Goal: Task Accomplishment & Management: Manage account settings

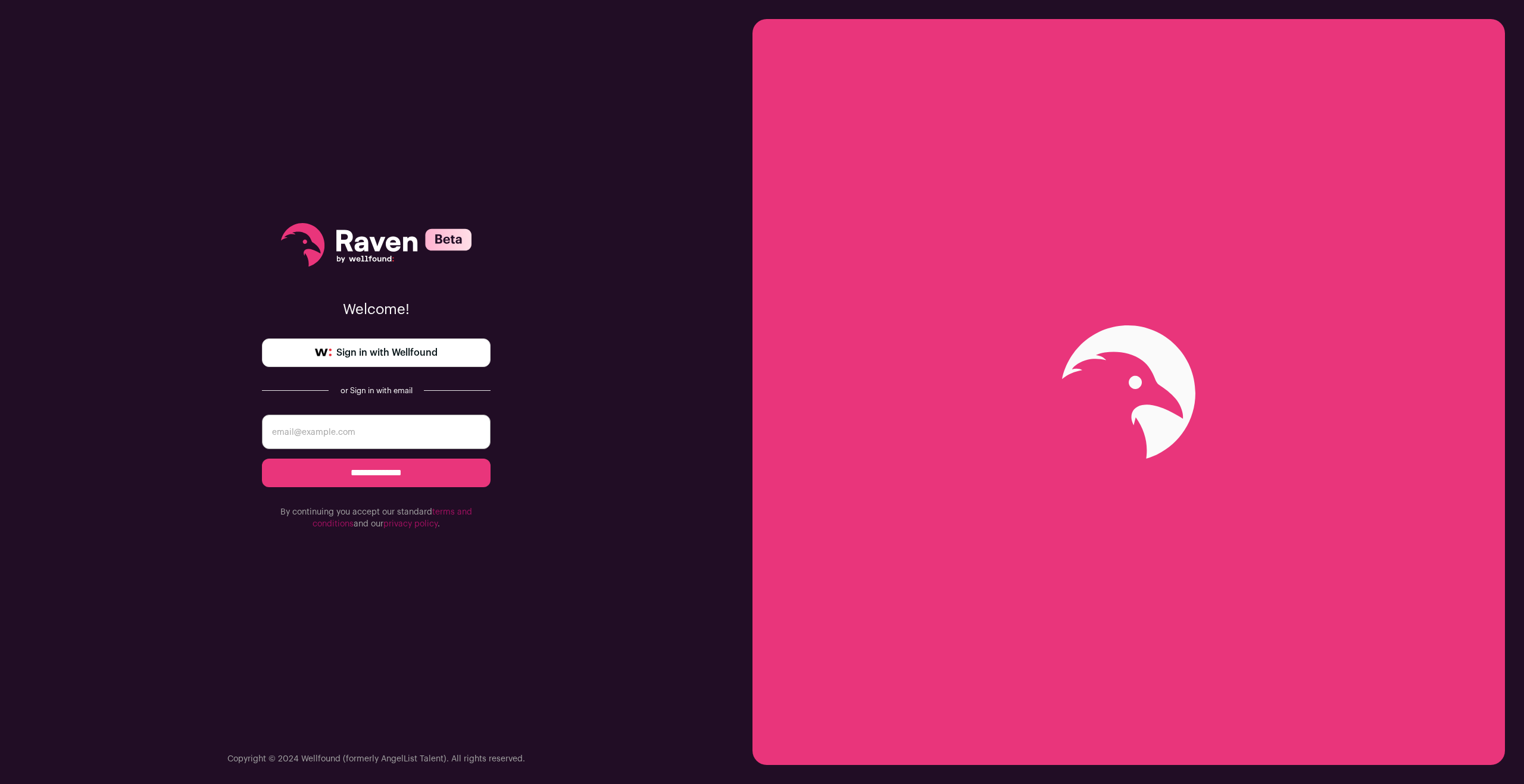
click at [402, 352] on span "Sign in with Wellfound" at bounding box center [387, 353] width 101 height 14
click at [324, 437] on input "email" at bounding box center [376, 432] width 228 height 34
type input "mgrand@markgrand.com"
click at [364, 472] on input "**********" at bounding box center [376, 473] width 228 height 29
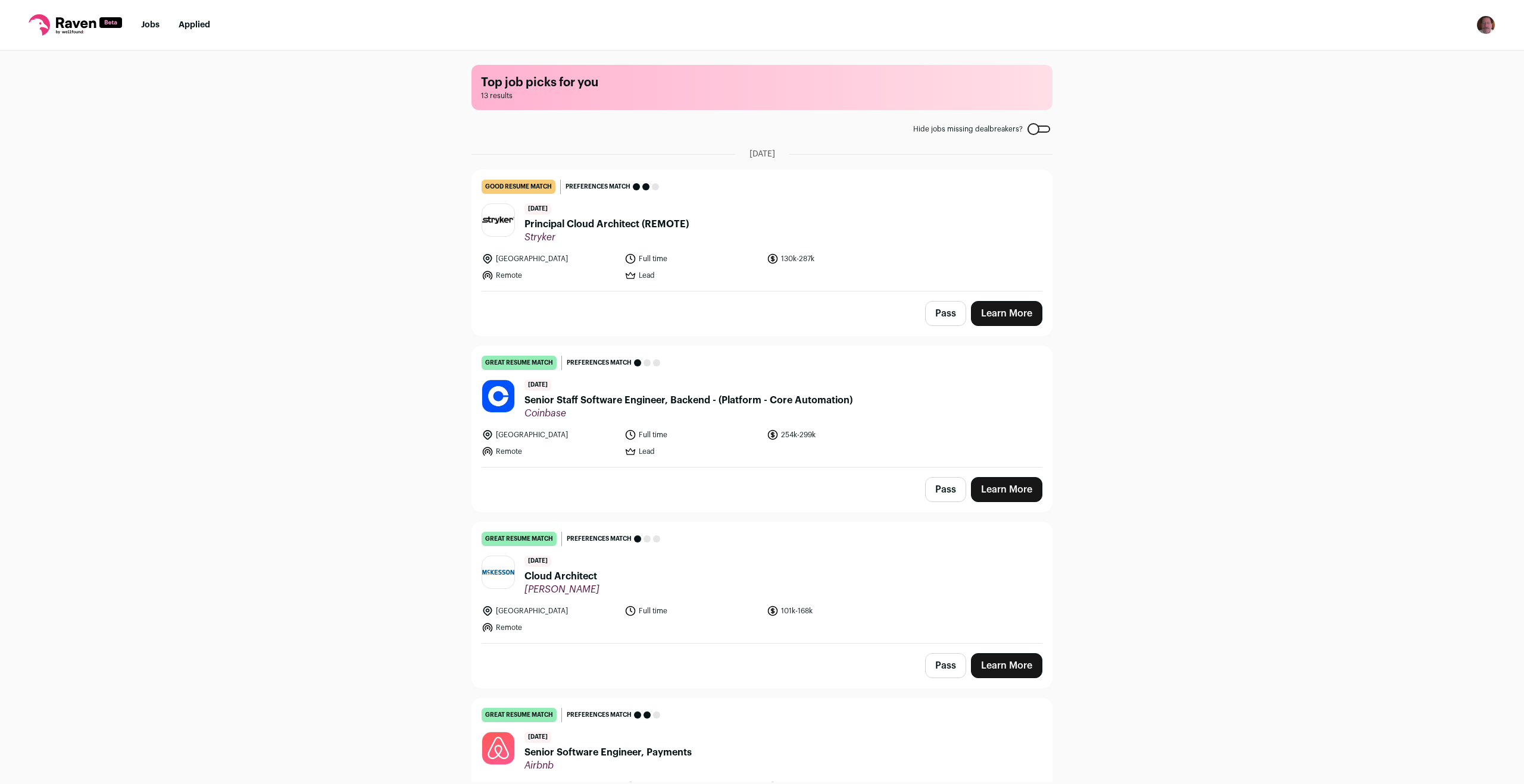
click at [940, 312] on button "Pass" at bounding box center [946, 314] width 41 height 25
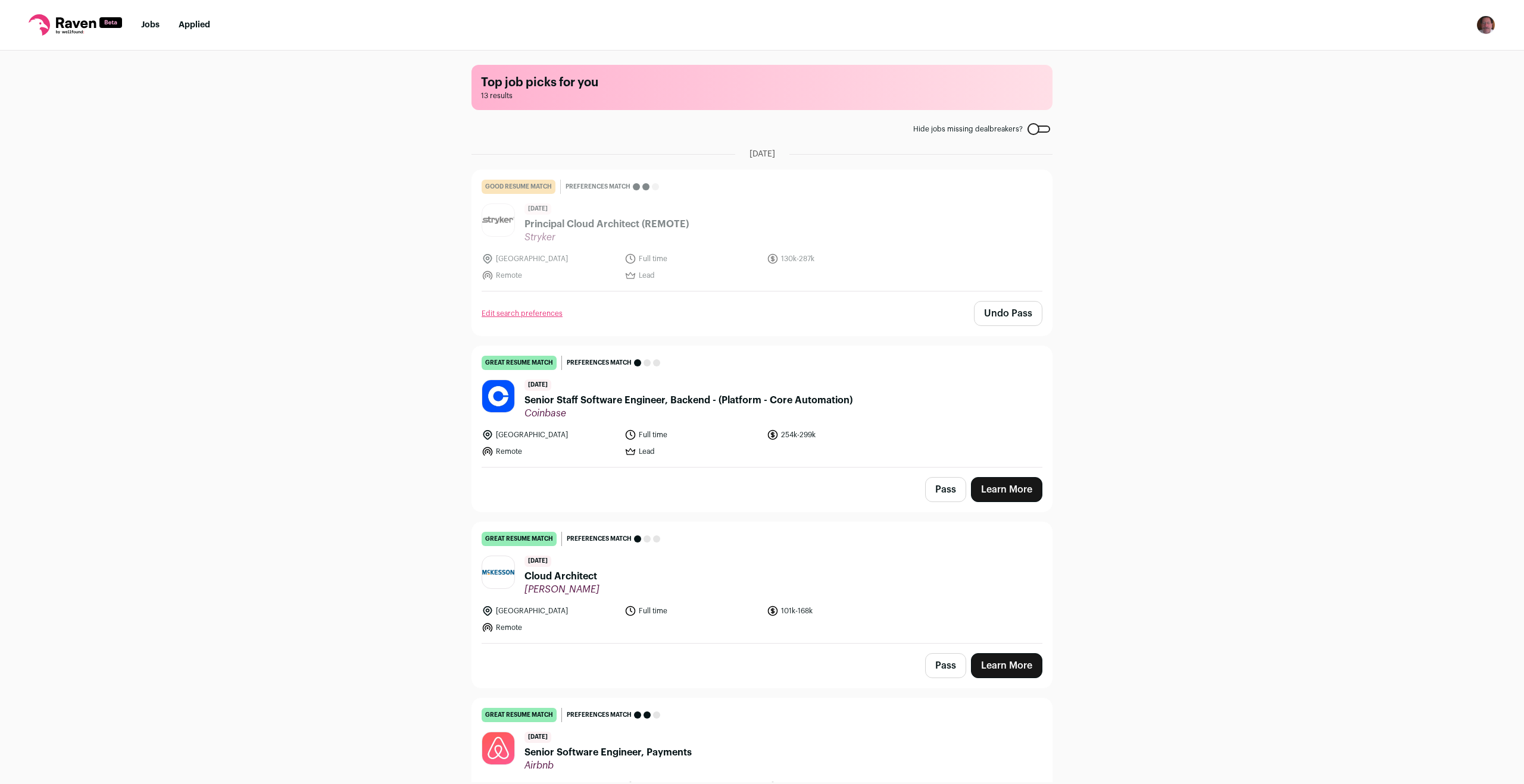
click at [936, 488] on button "Pass" at bounding box center [946, 490] width 41 height 25
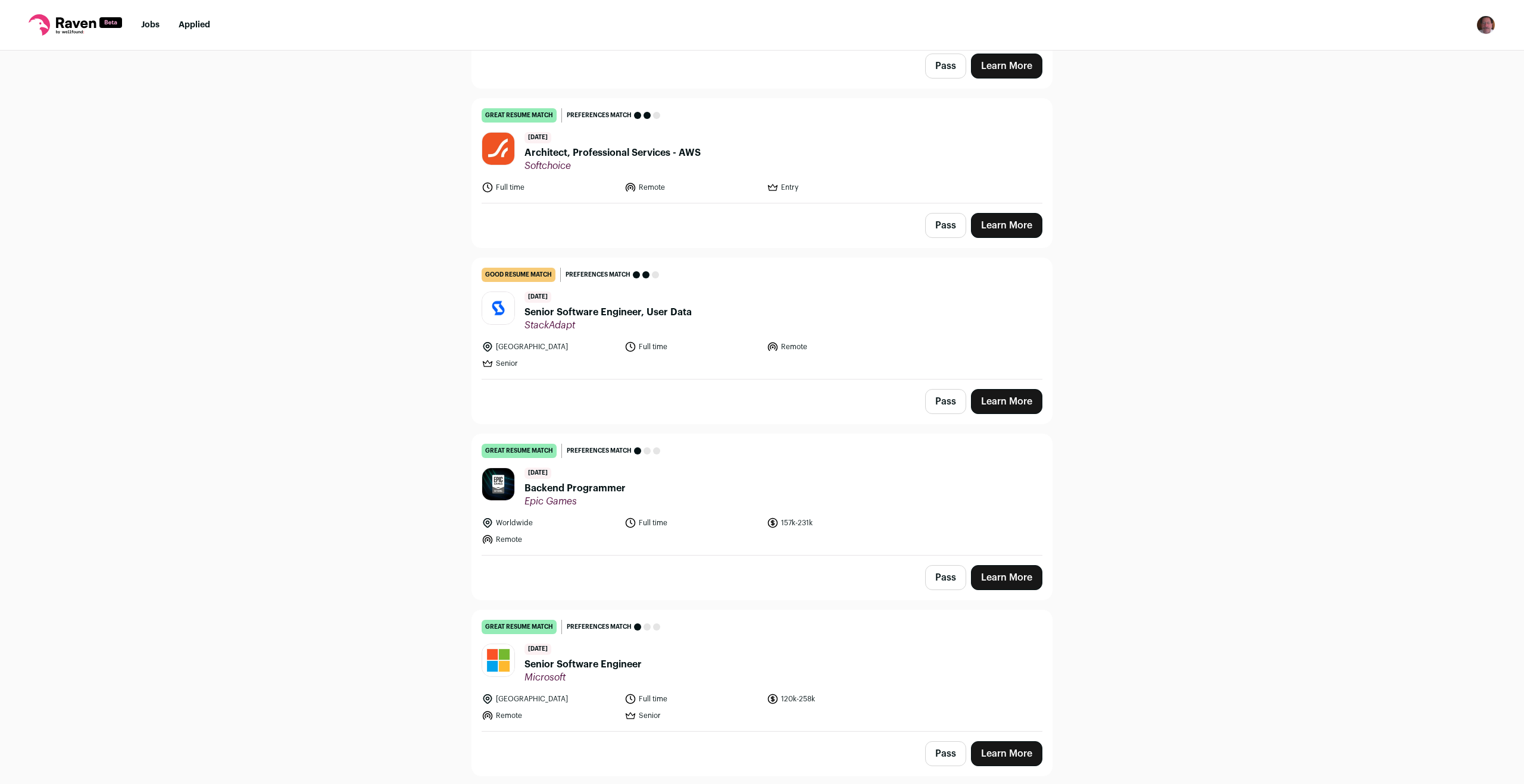
scroll to position [1071, 0]
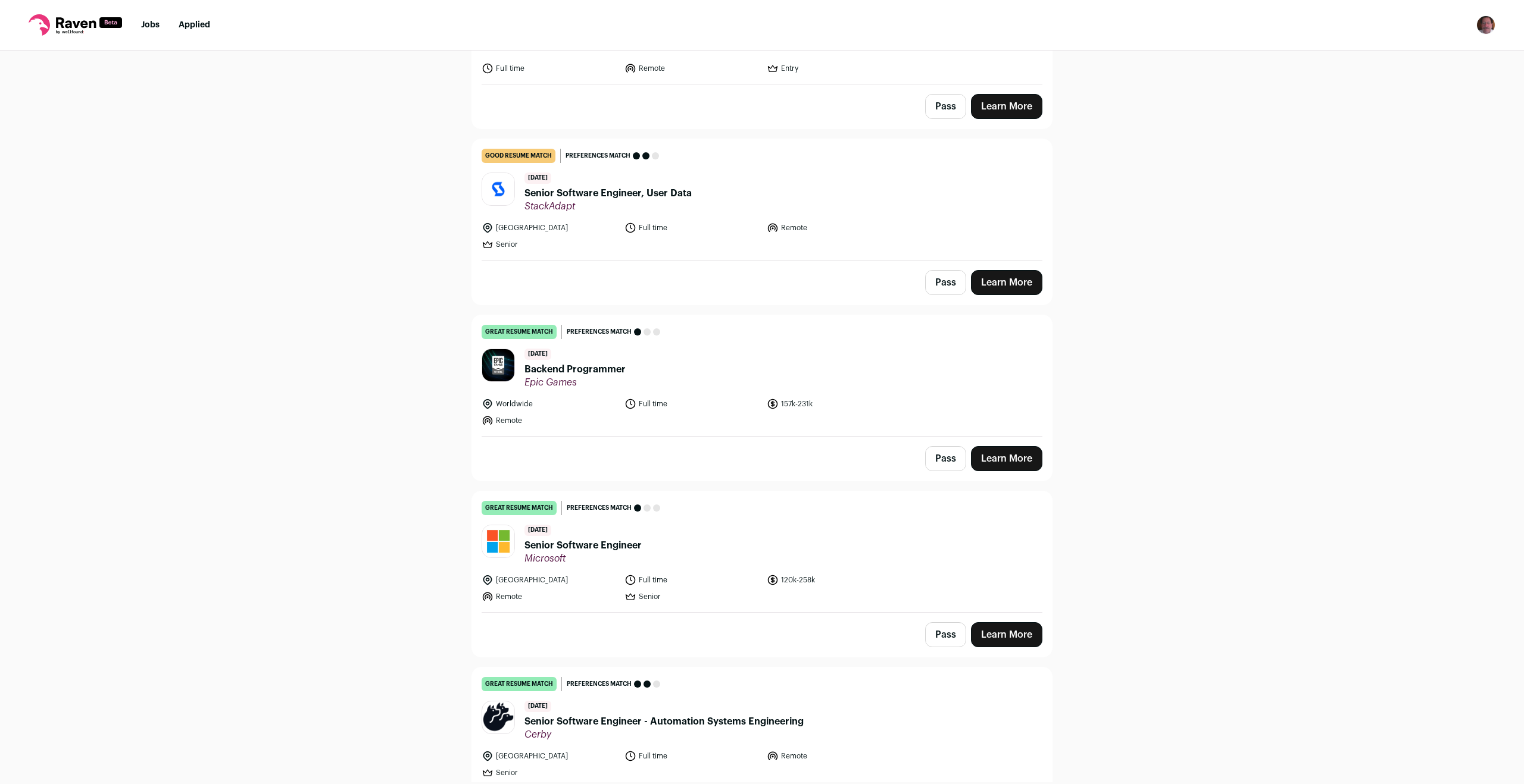
click at [944, 629] on button "Pass" at bounding box center [946, 635] width 41 height 25
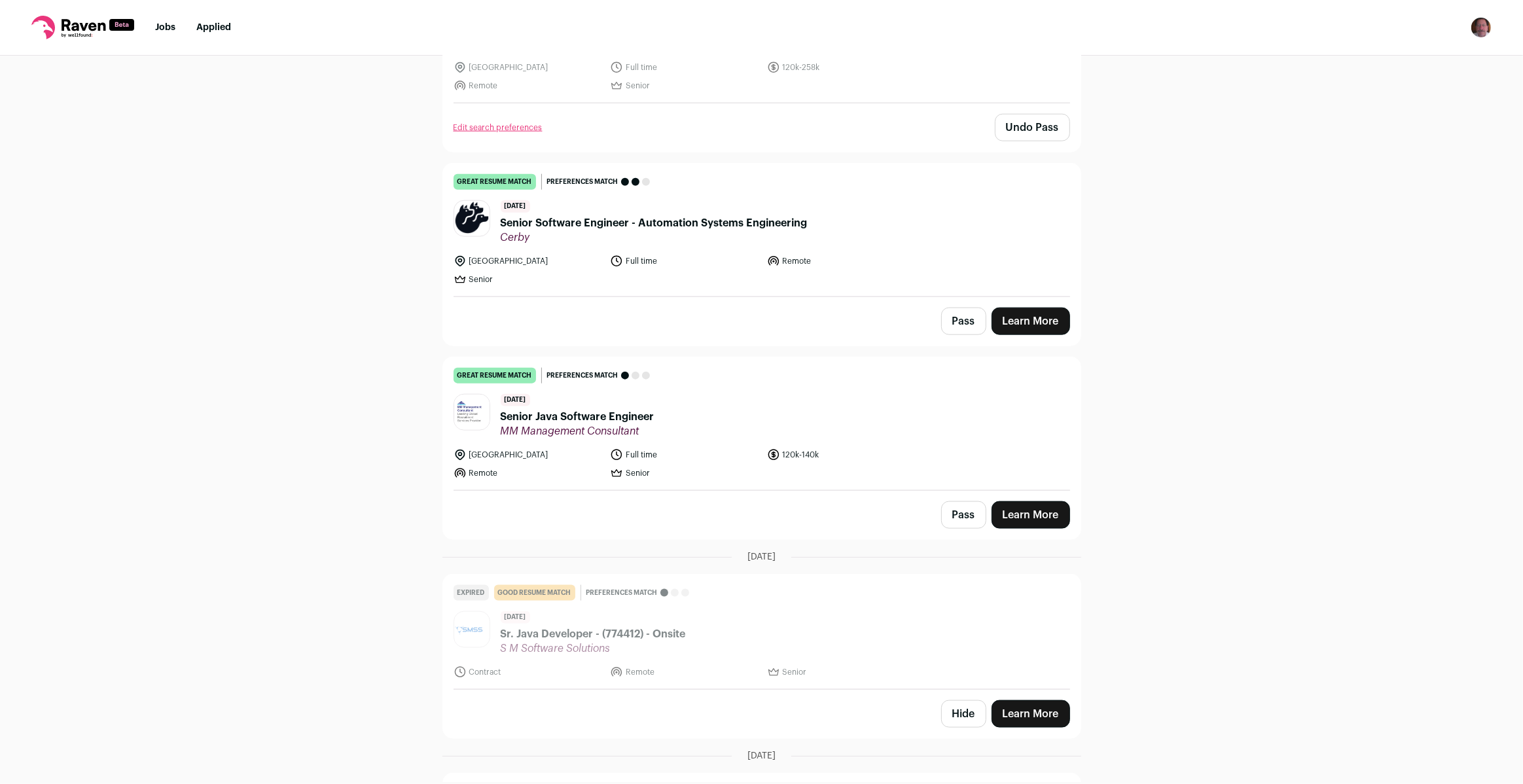
scroll to position [1907, 0]
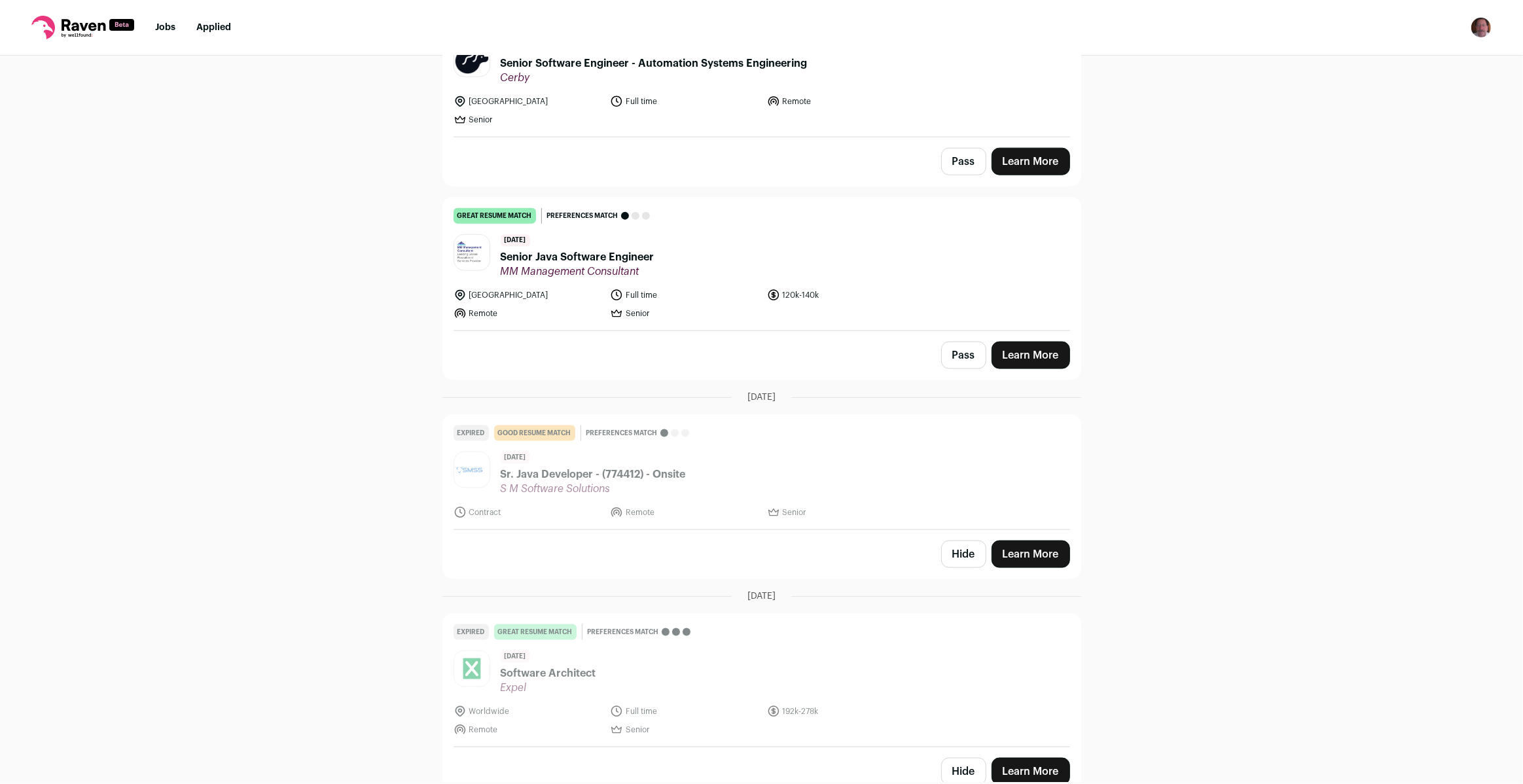
click at [954, 543] on button "Hide" at bounding box center [964, 554] width 45 height 27
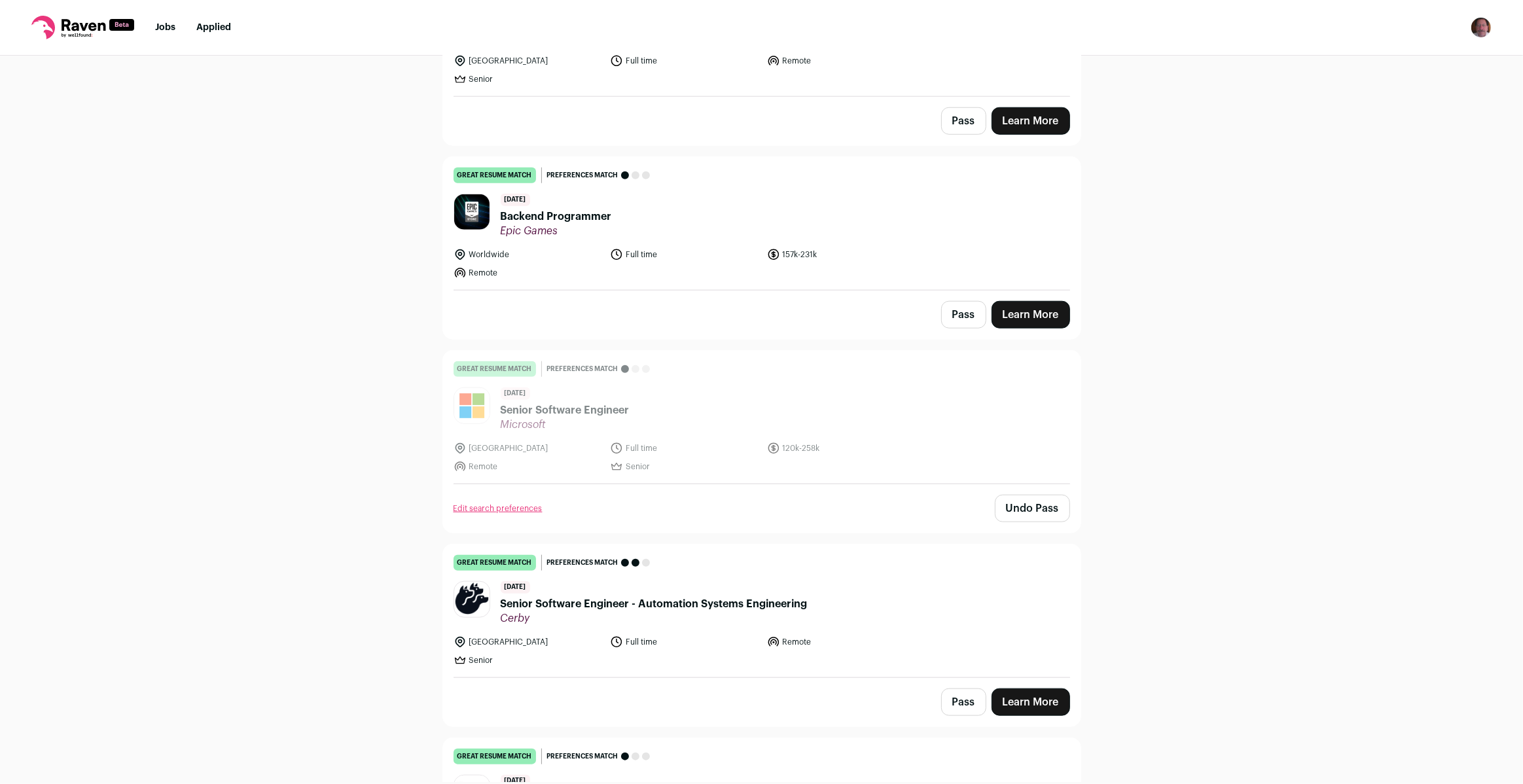
scroll to position [1710, 0]
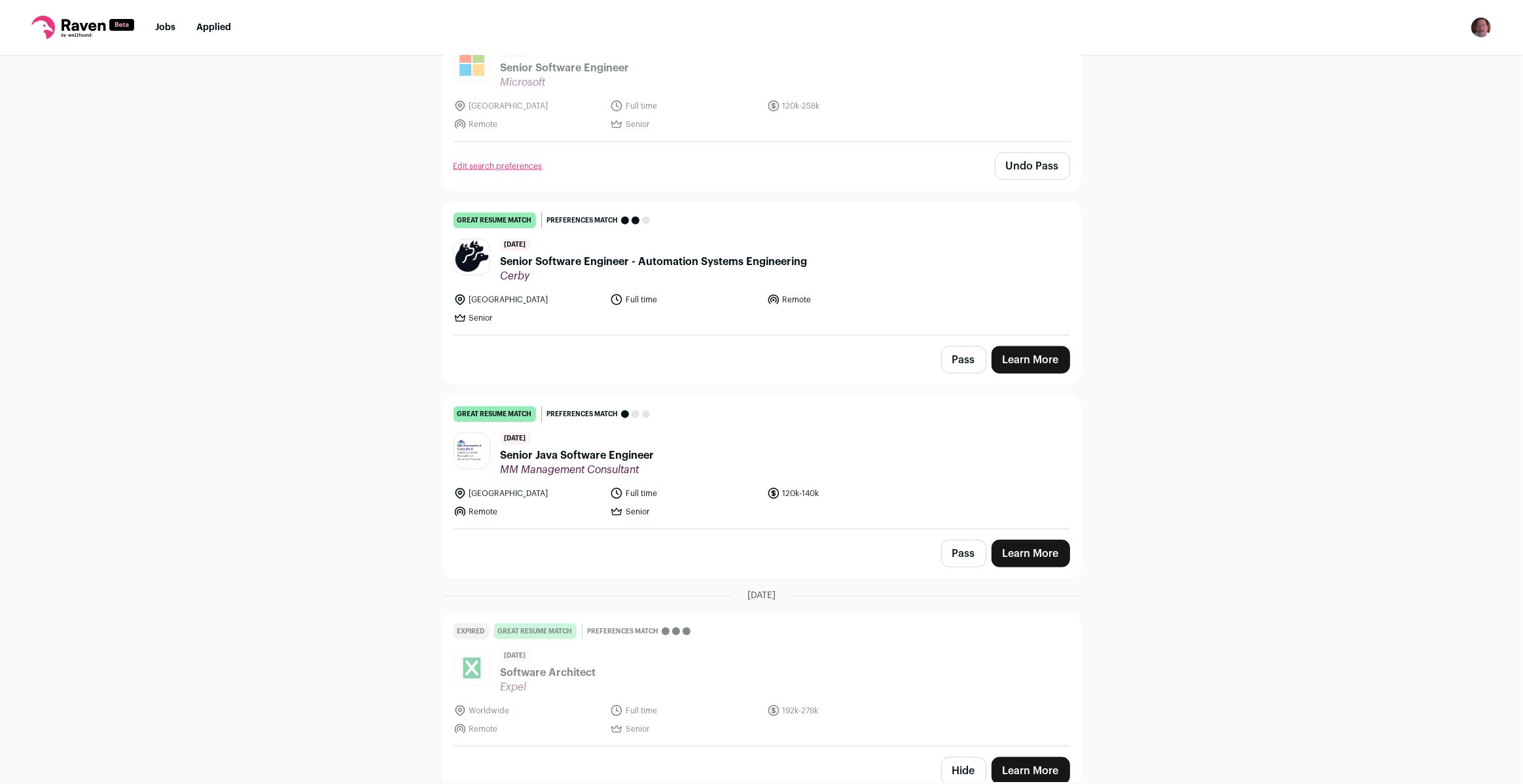
click at [960, 757] on button "Hide" at bounding box center [964, 770] width 45 height 27
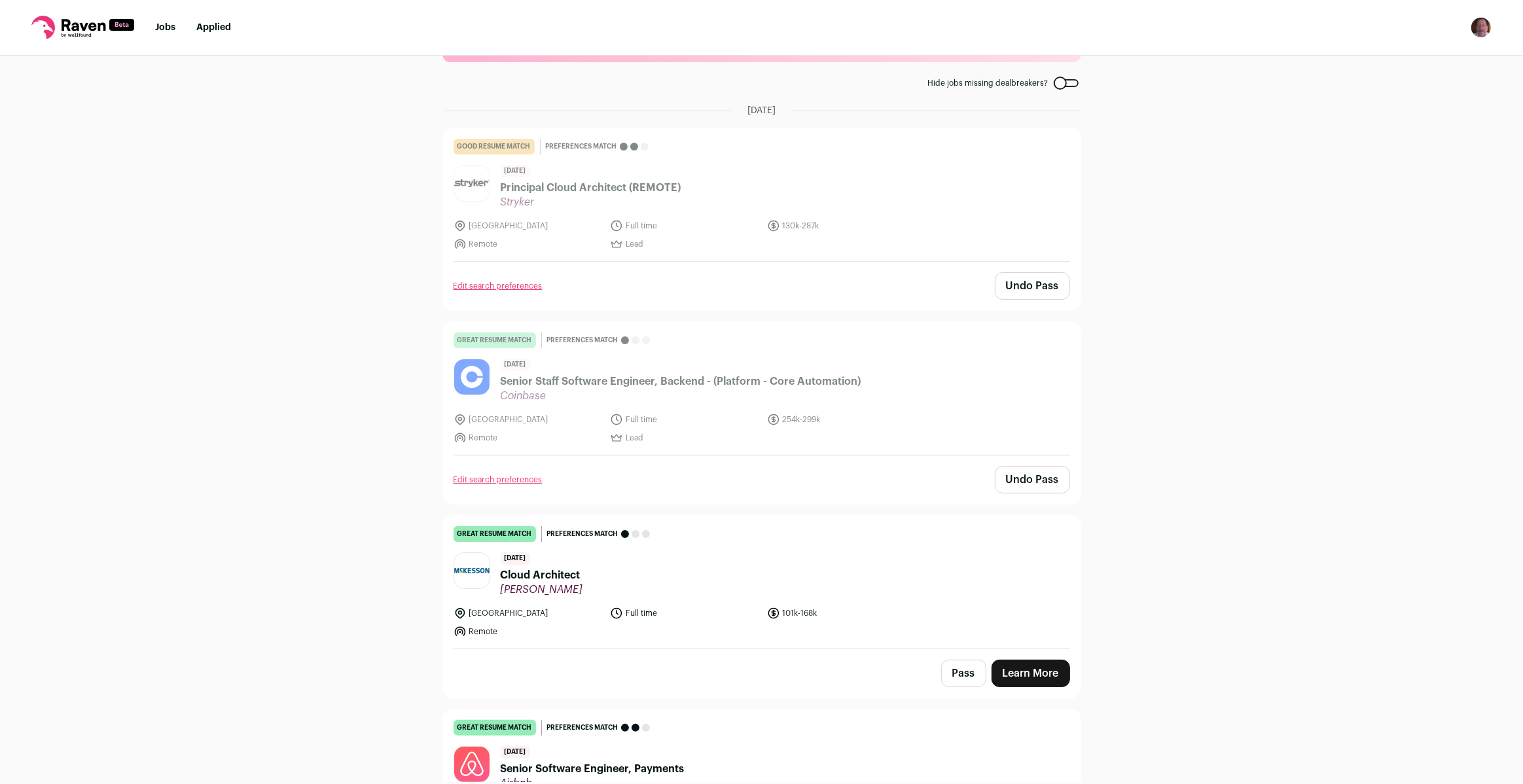
scroll to position [118, 0]
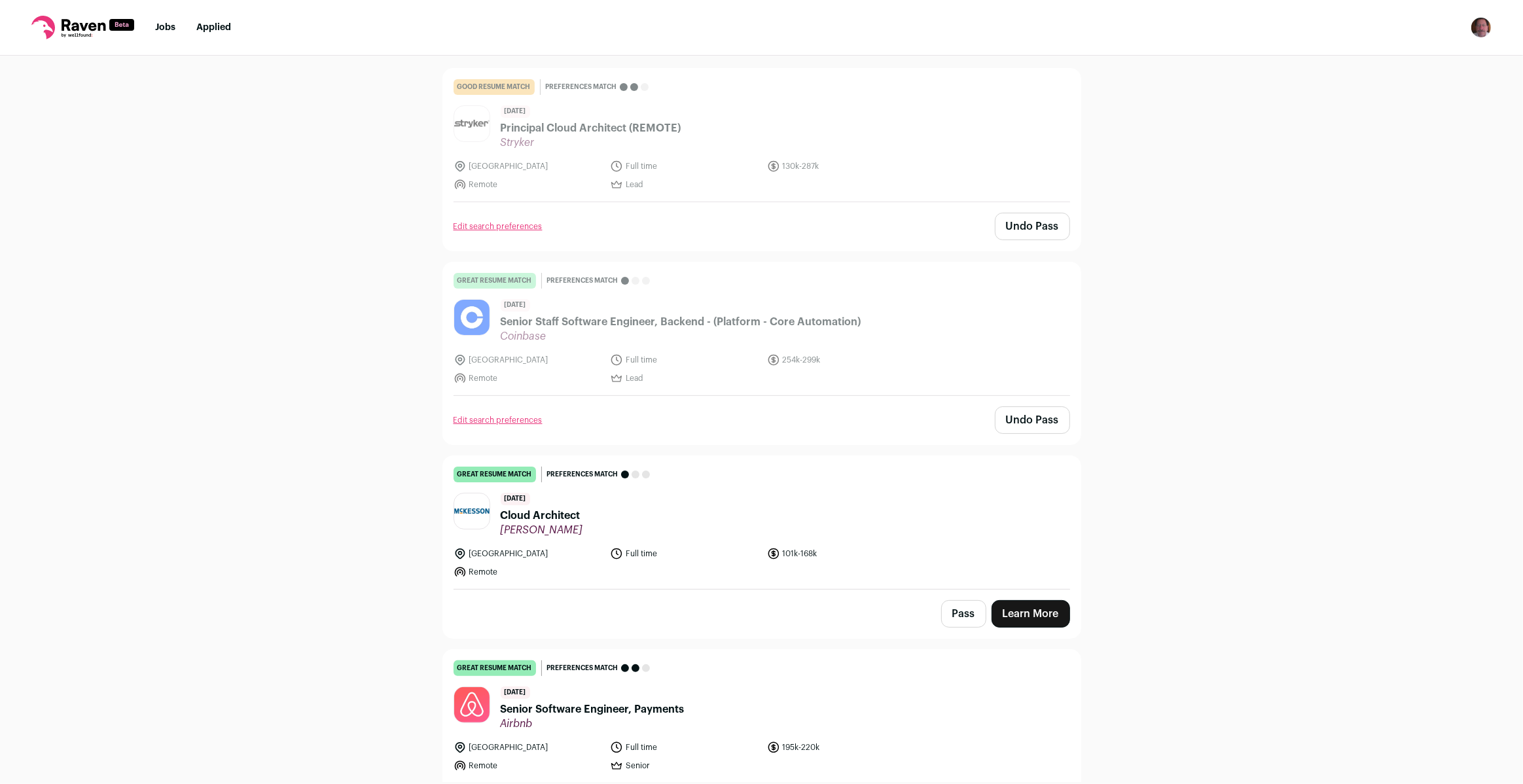
click at [1040, 613] on link "Learn More" at bounding box center [1031, 614] width 79 height 27
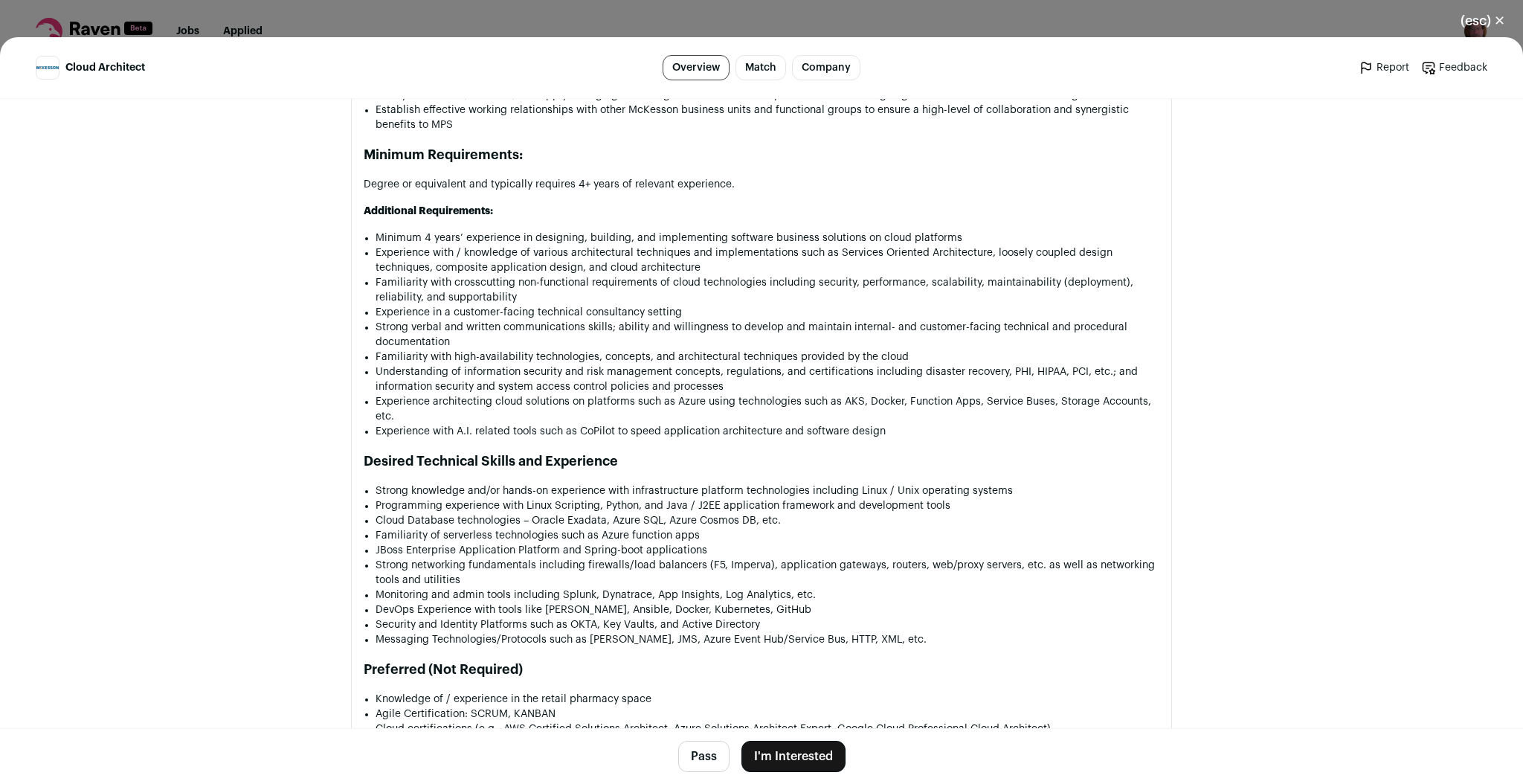
scroll to position [1249, 0]
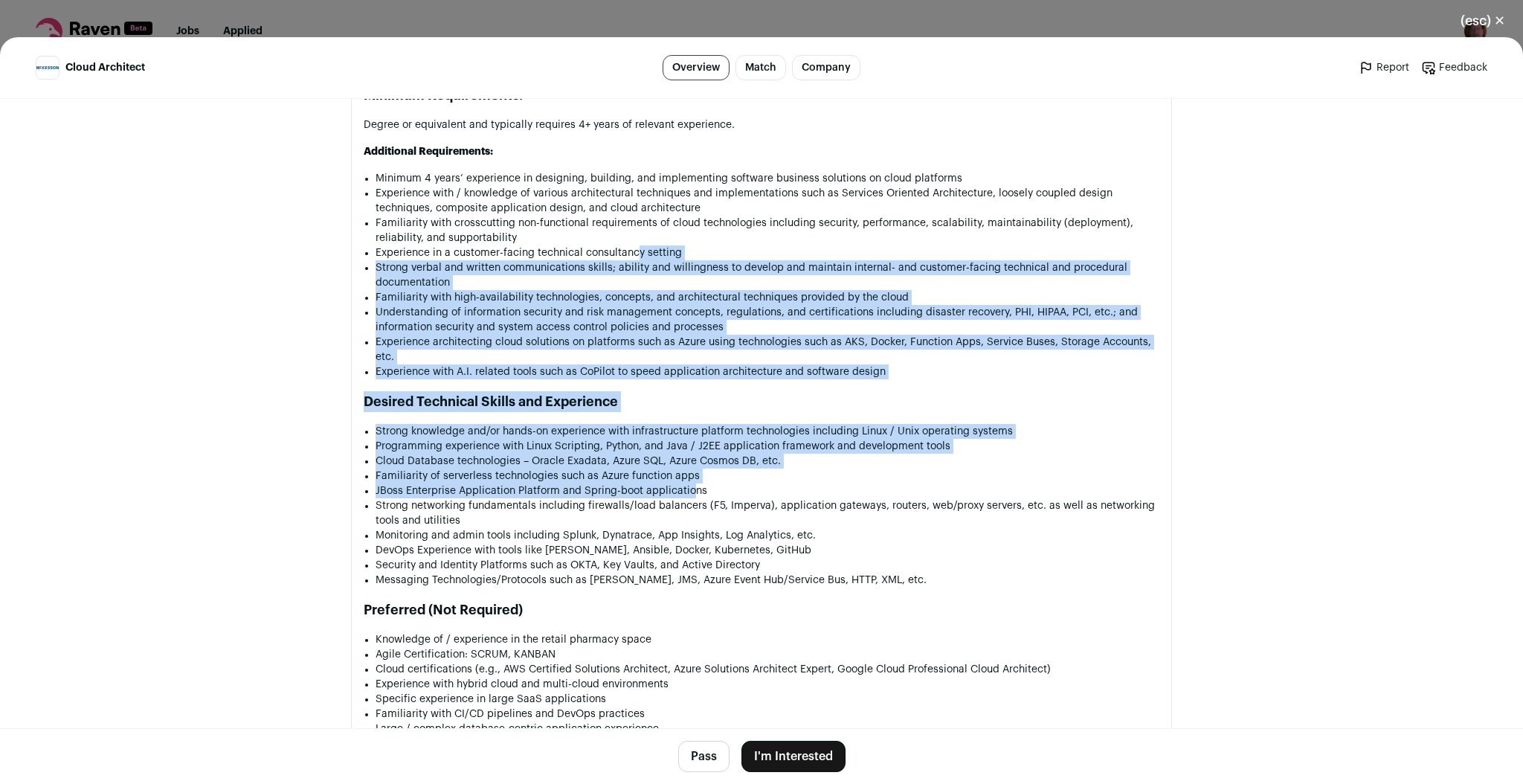
drag, startPoint x: 686, startPoint y: 489, endPoint x: 635, endPoint y: 243, distance: 251.2
click at [635, 243] on div "McKesson is an impact-driven, Fortune 10 company that touches virtually every a…" at bounding box center [762, 341] width 796 height 1351
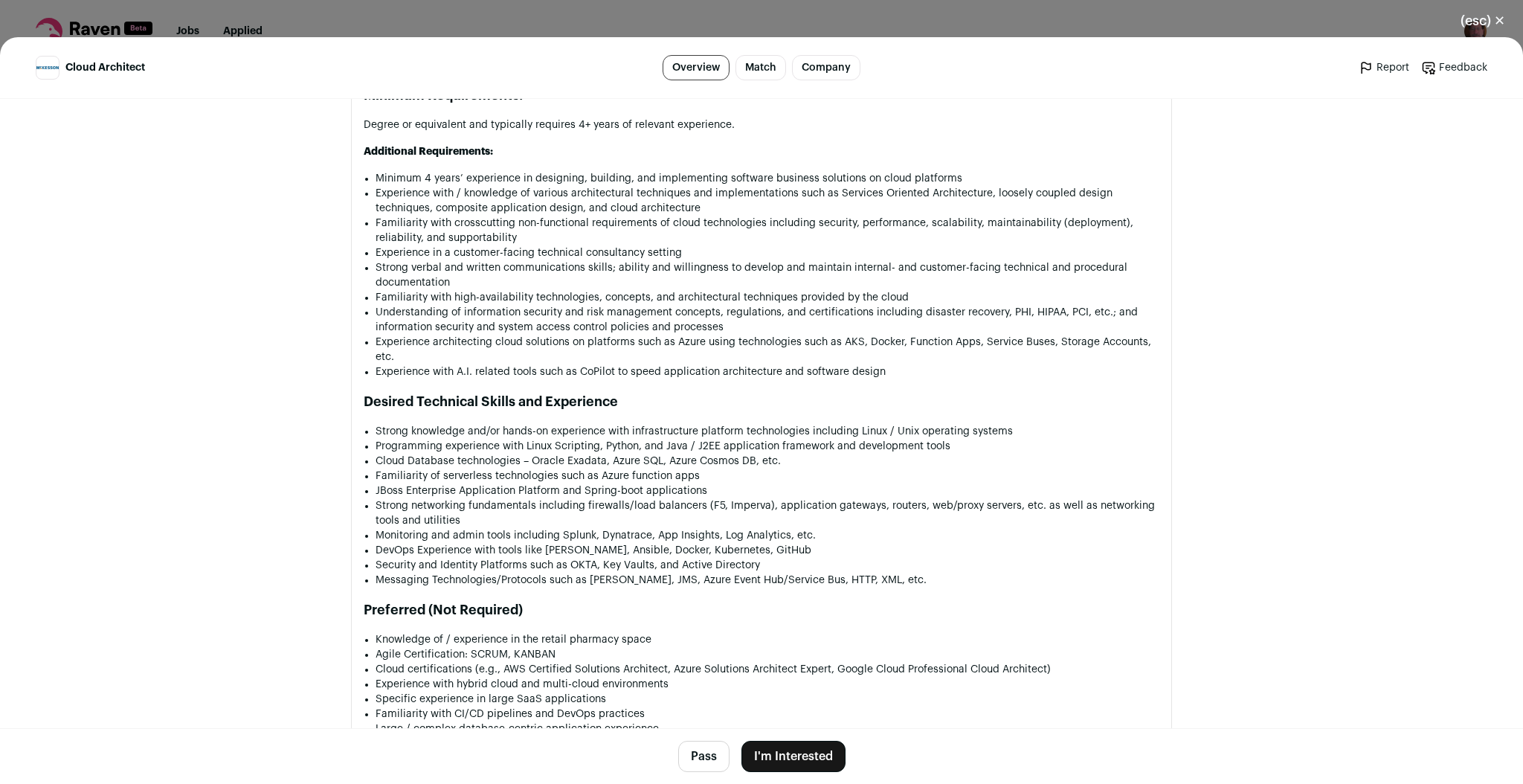
click at [531, 246] on li "Experience in a customer-facing technical consultancy setting" at bounding box center [768, 253] width 784 height 15
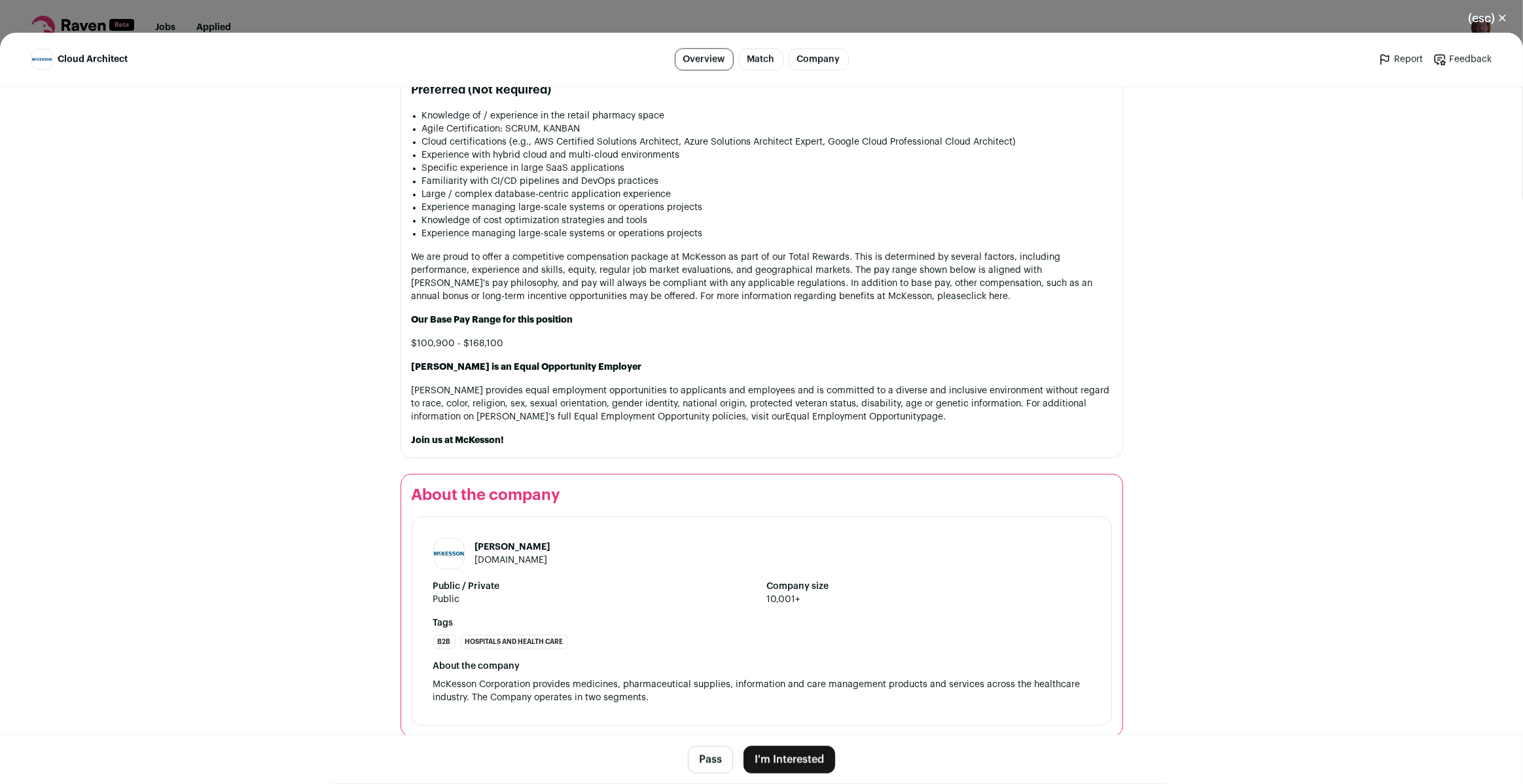
scroll to position [1556, 0]
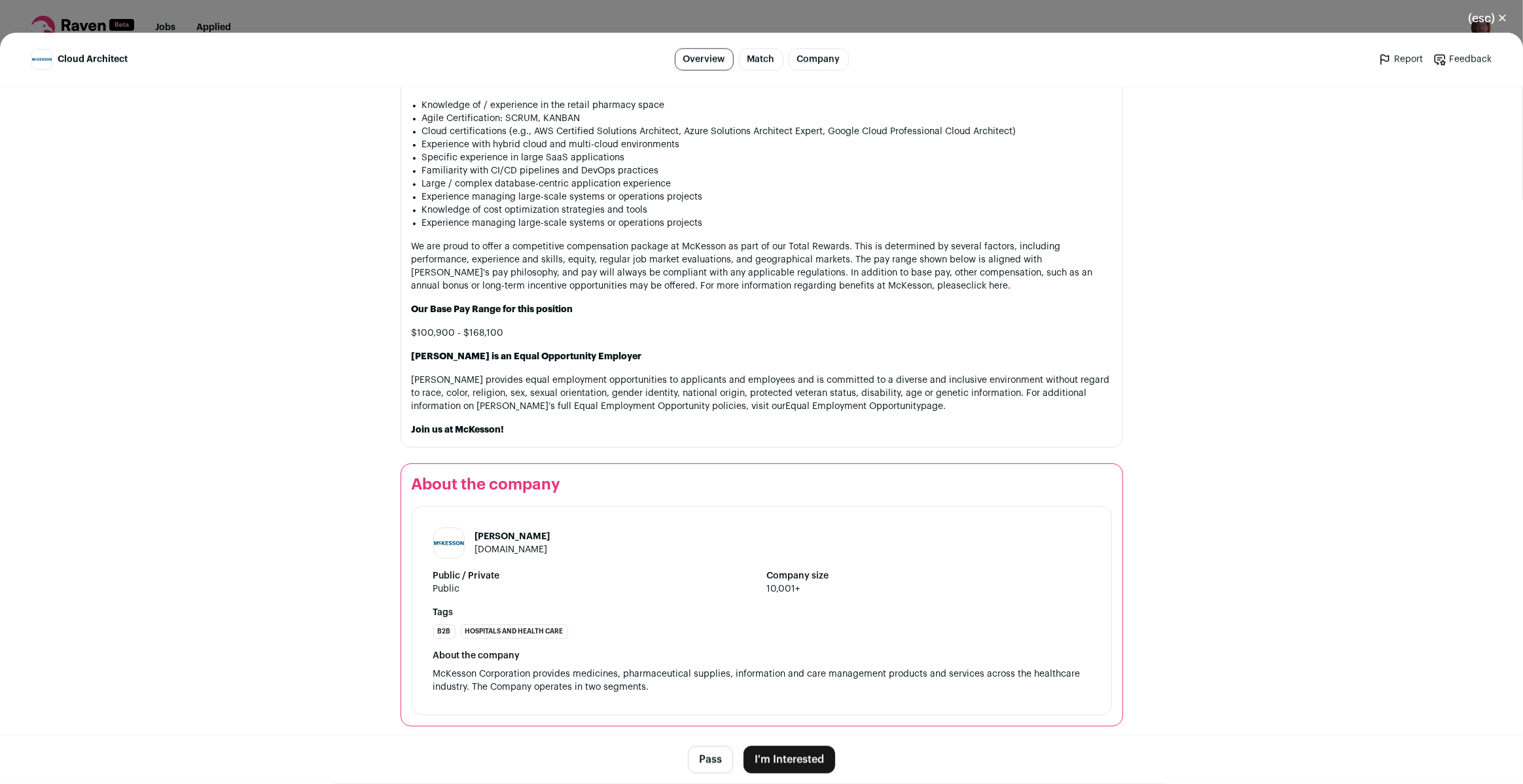
click at [1496, 13] on button "(esc) ✕" at bounding box center [1487, 18] width 71 height 29
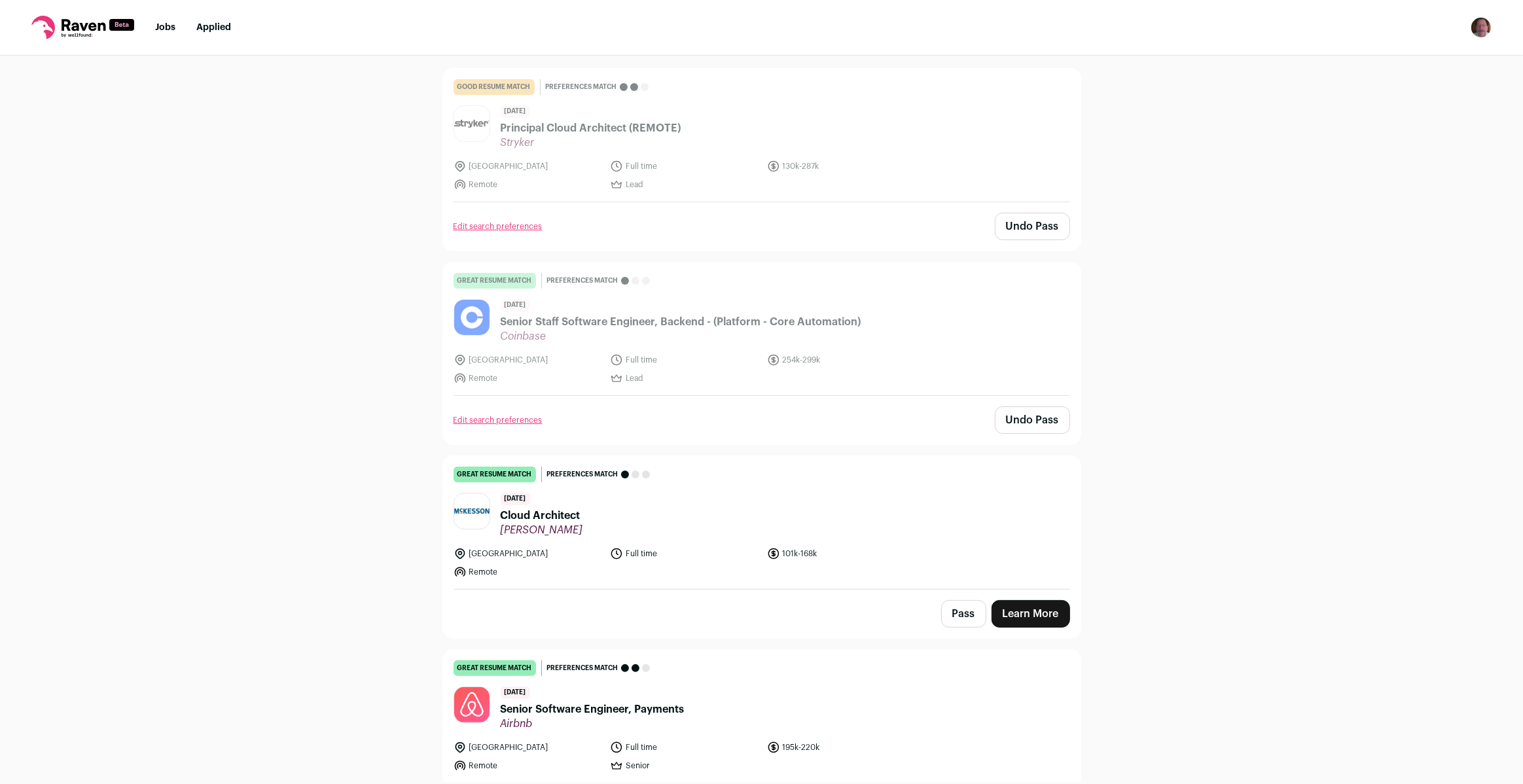
click at [955, 611] on button "Pass" at bounding box center [964, 614] width 45 height 27
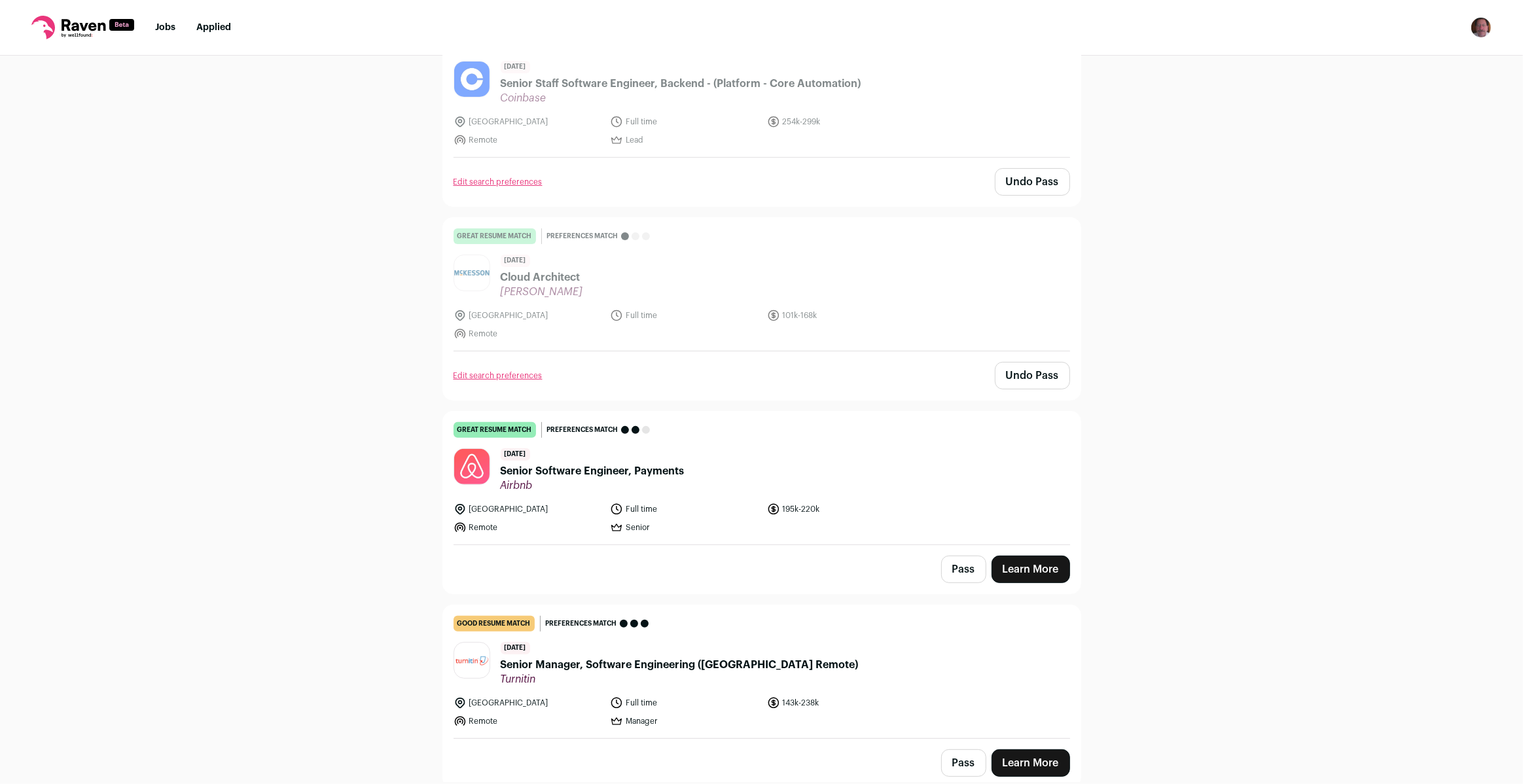
scroll to position [416, 0]
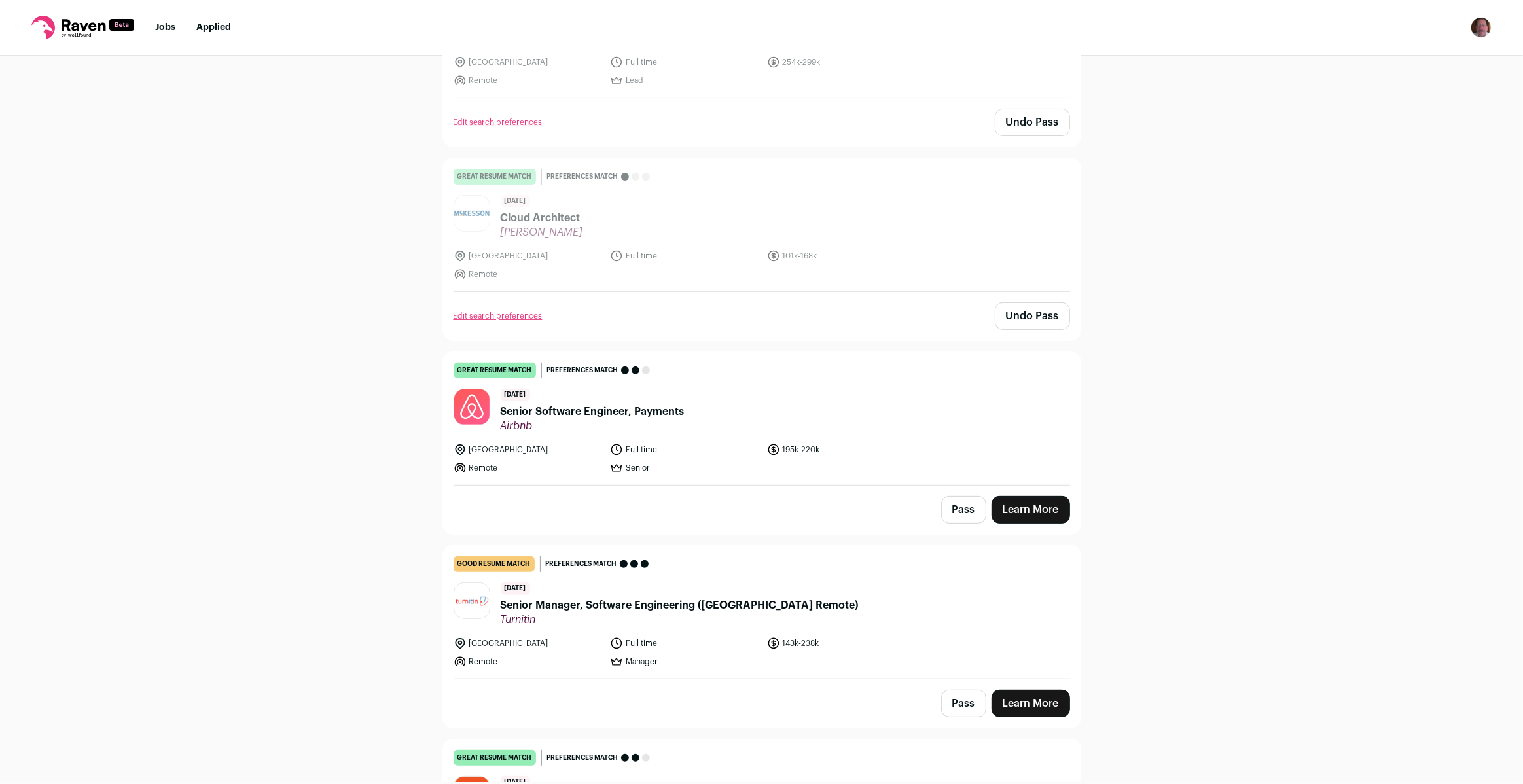
click at [578, 410] on span "Senior Software Engineer, Payments" at bounding box center [593, 411] width 184 height 16
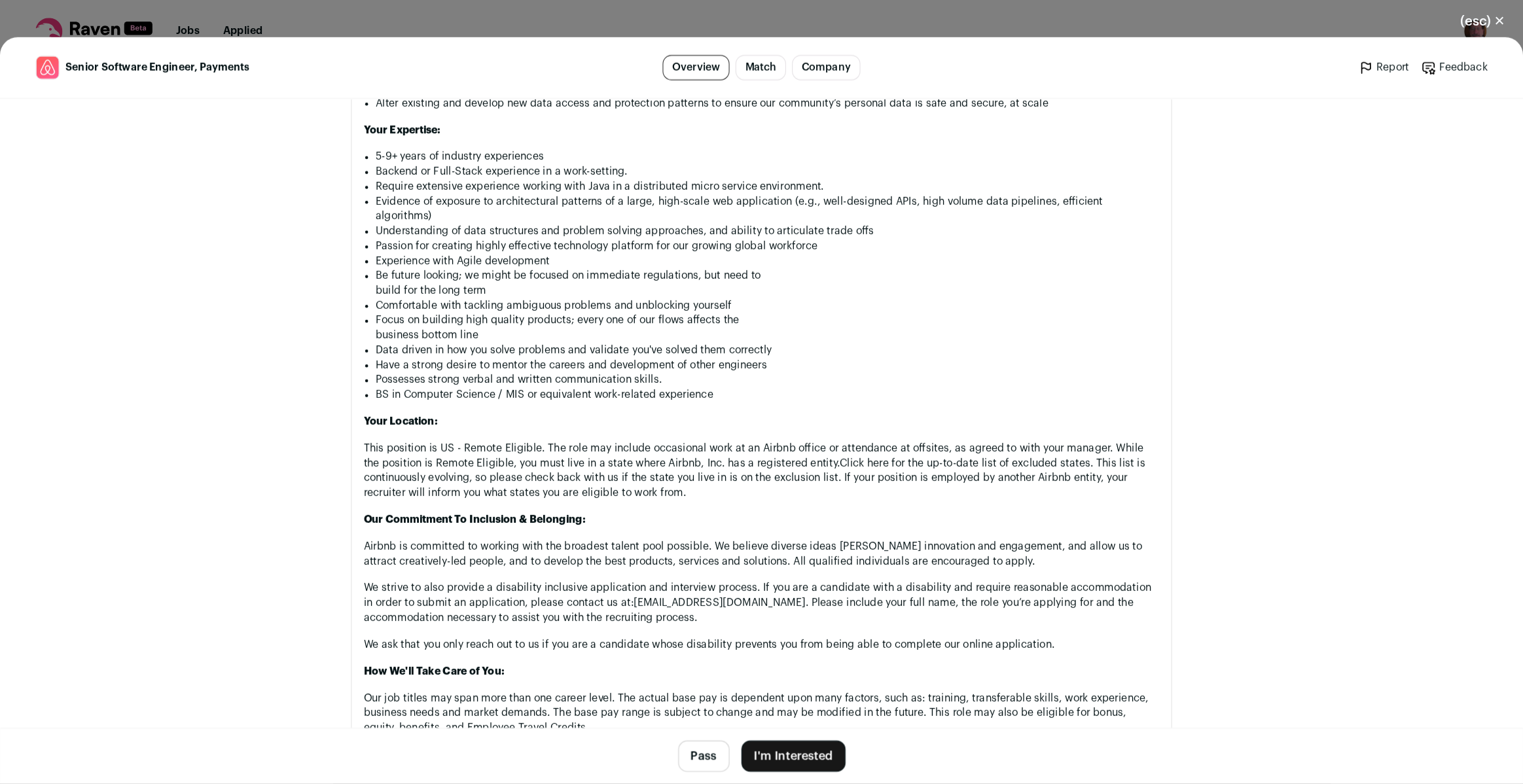
scroll to position [1227, 0]
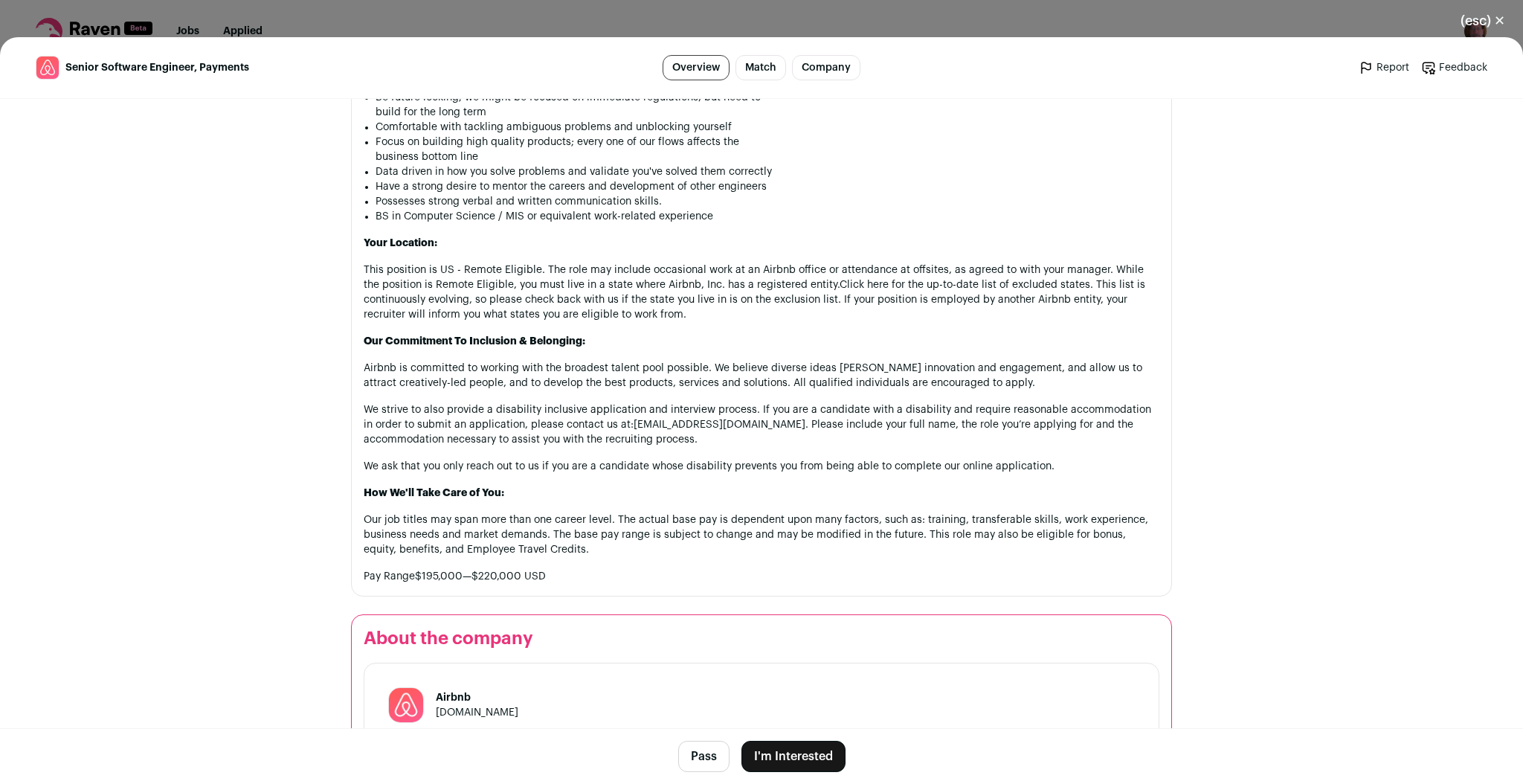
click at [1486, 21] on button "(esc) ✕" at bounding box center [1483, 21] width 80 height 33
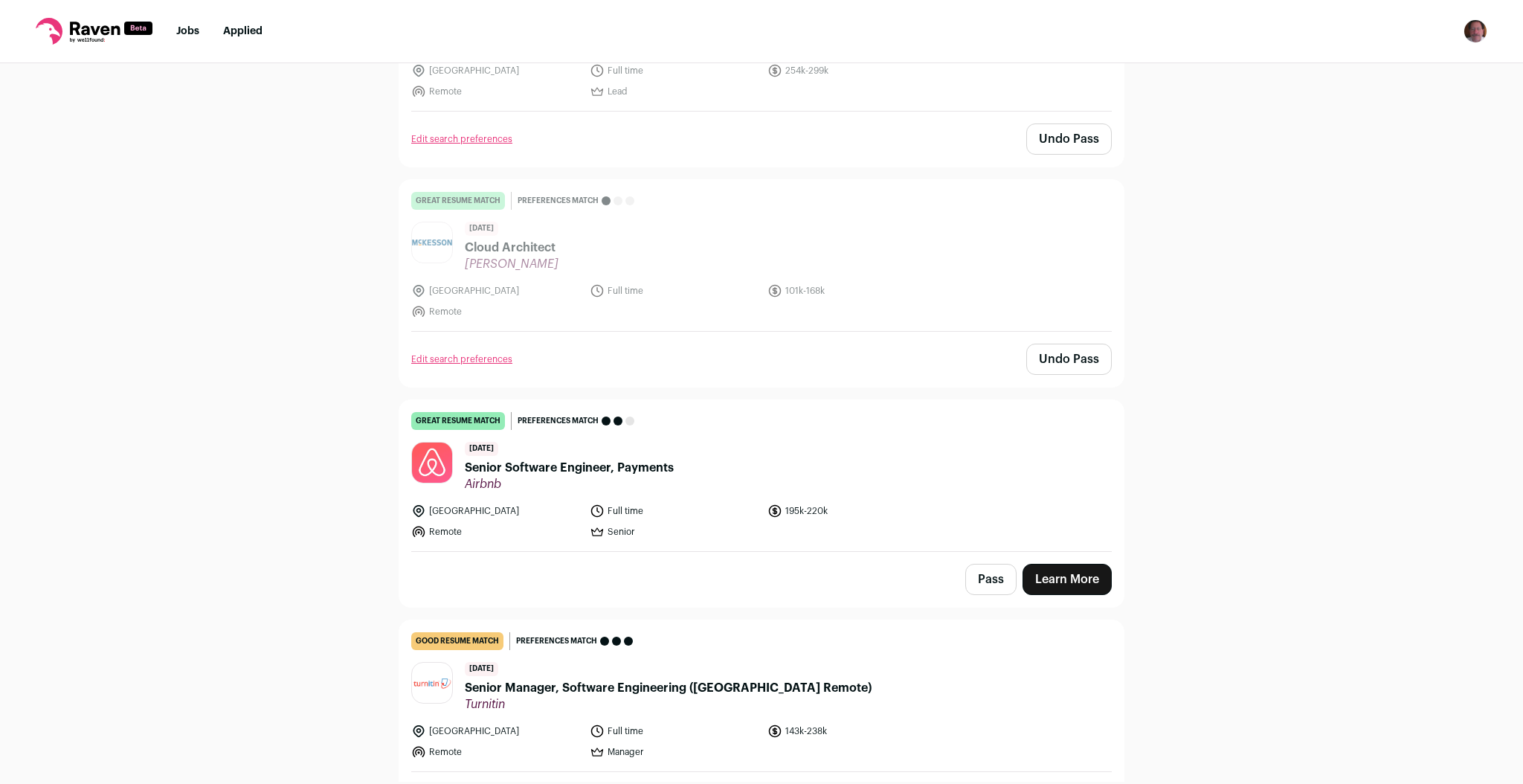
click at [1109, 287] on link "great resume match You meet the must-have requirements, the nice-to-have requir…" at bounding box center [762, 255] width 724 height 151
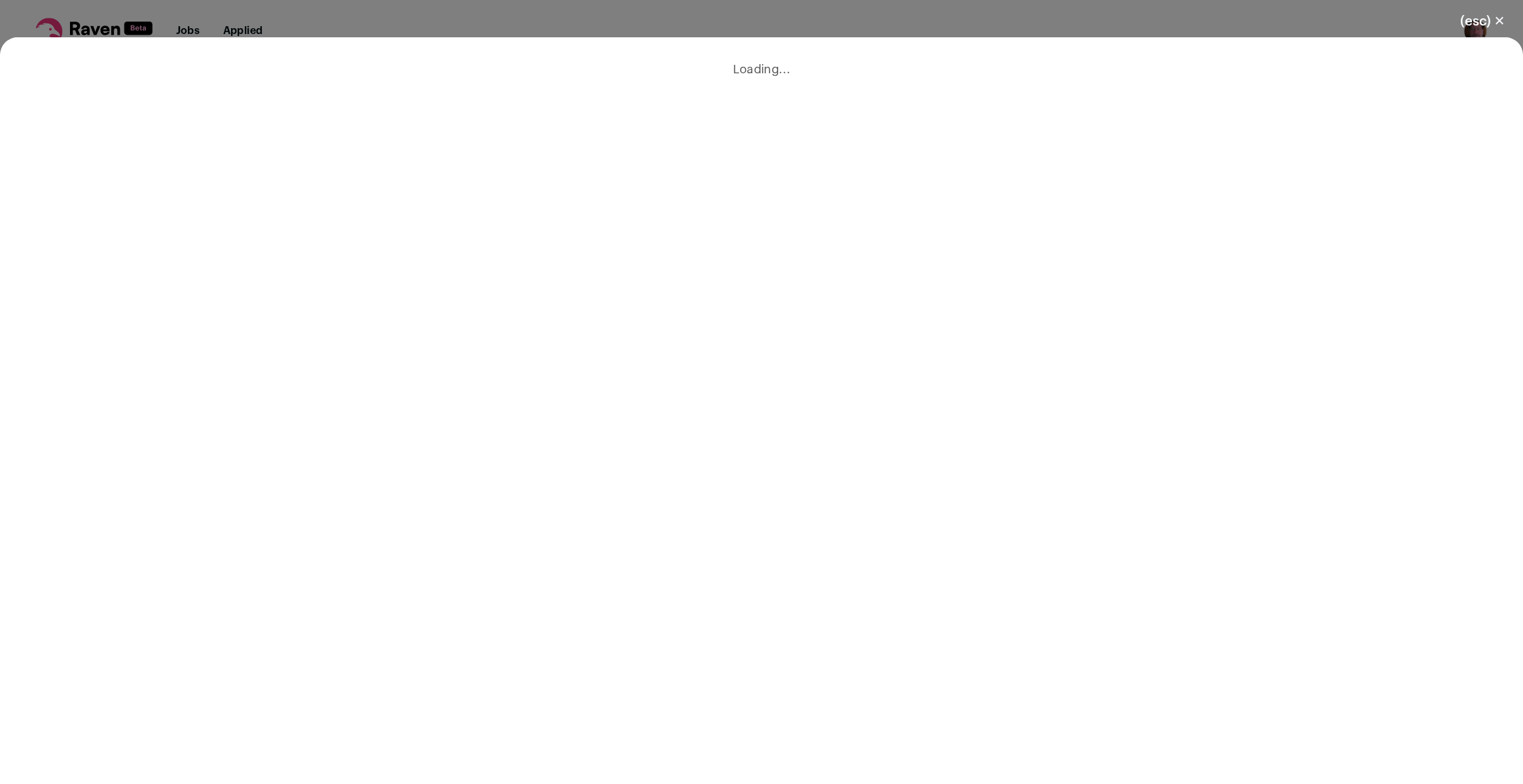
scroll to position [416, 0]
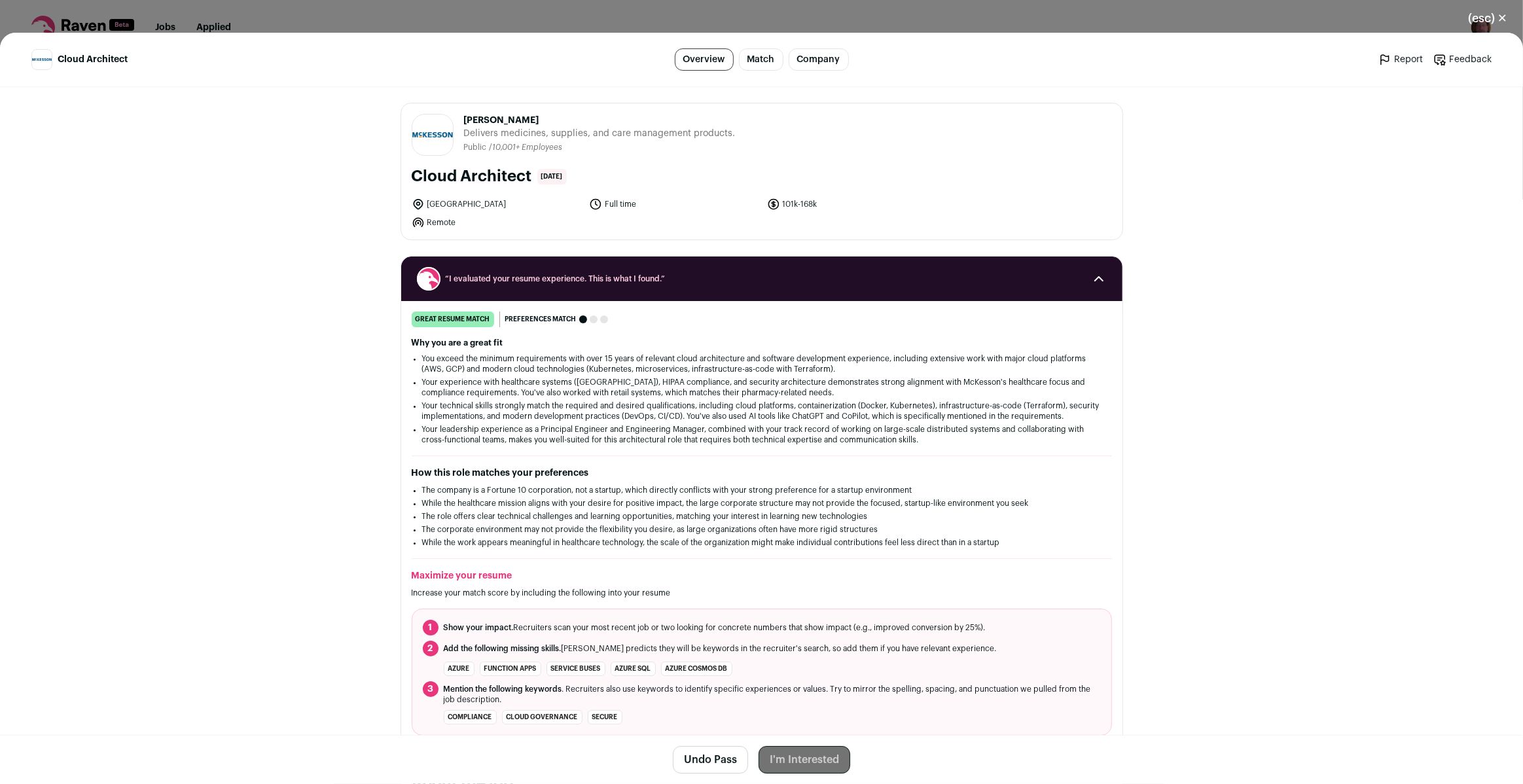
click at [1489, 16] on button "(esc) ✕" at bounding box center [1487, 18] width 71 height 29
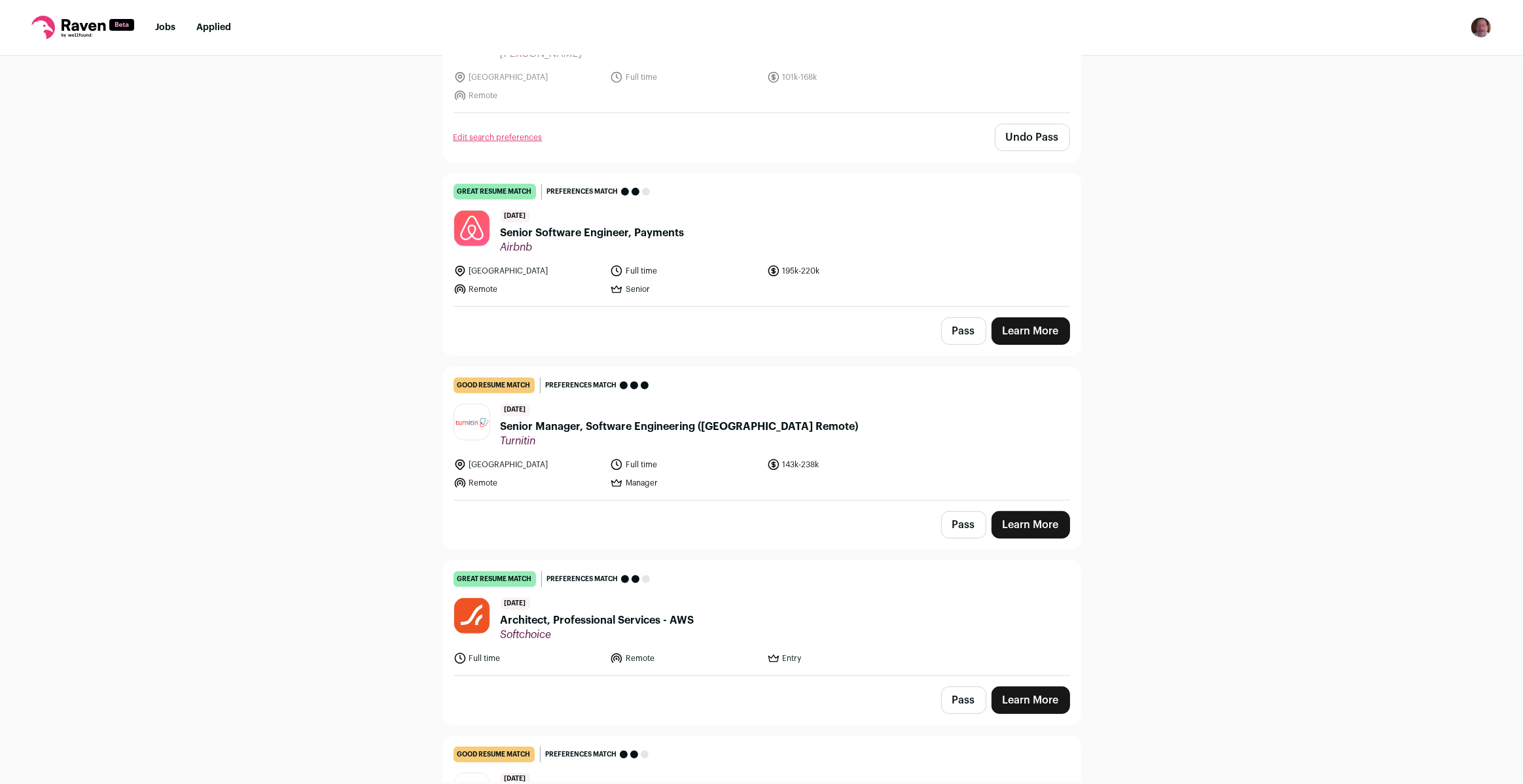
scroll to position [653, 0]
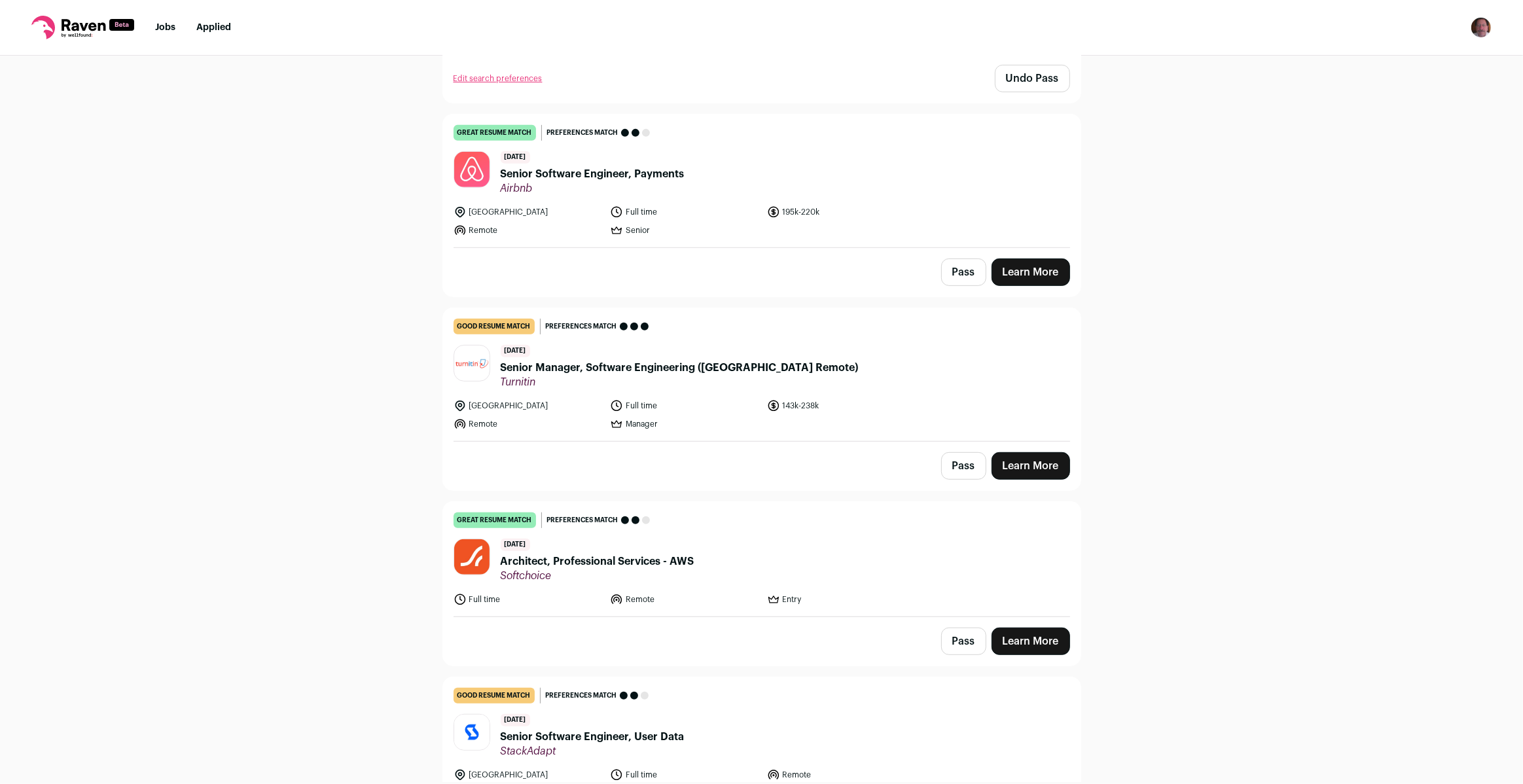
click at [958, 460] on button "Pass" at bounding box center [964, 466] width 45 height 27
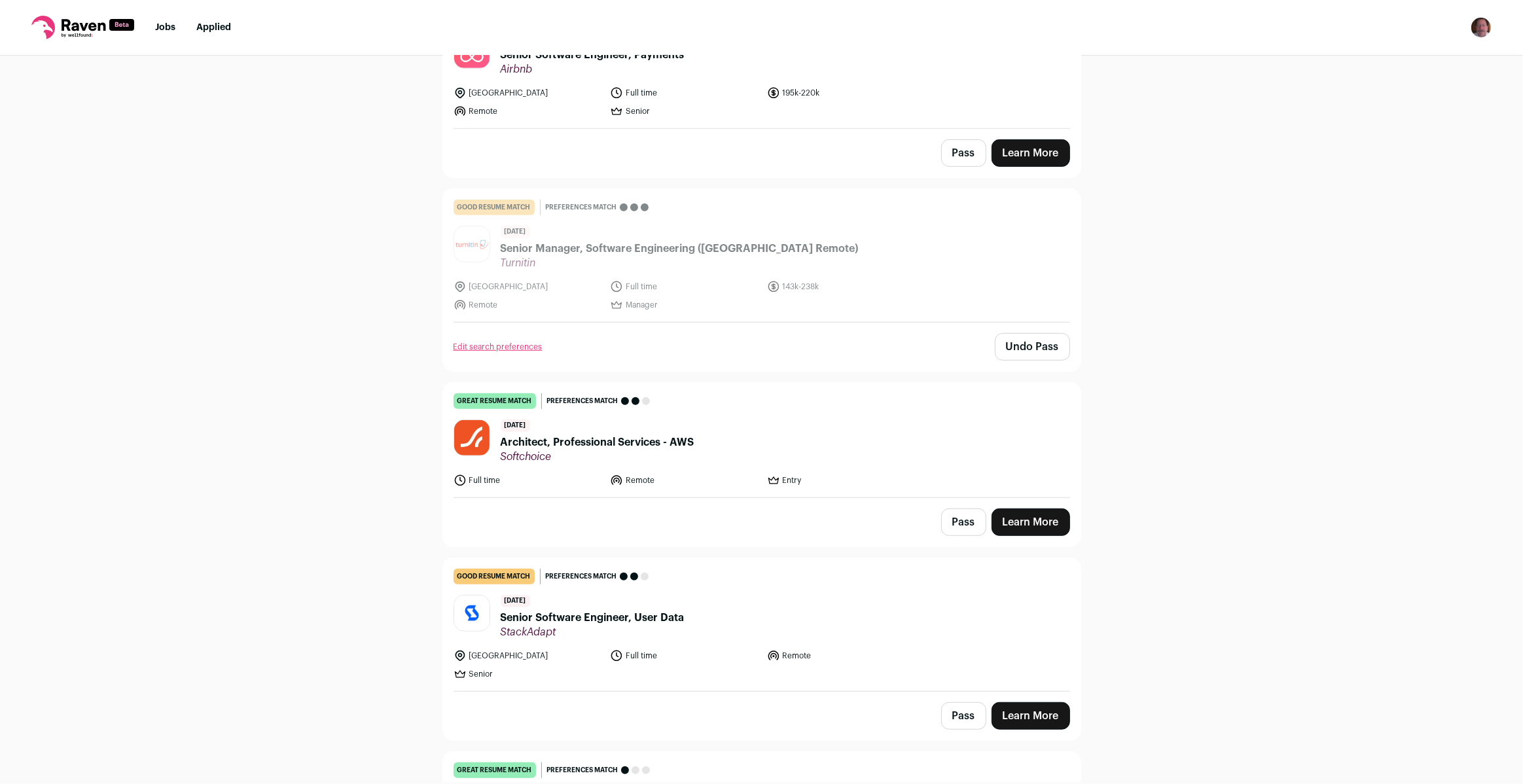
scroll to position [832, 0]
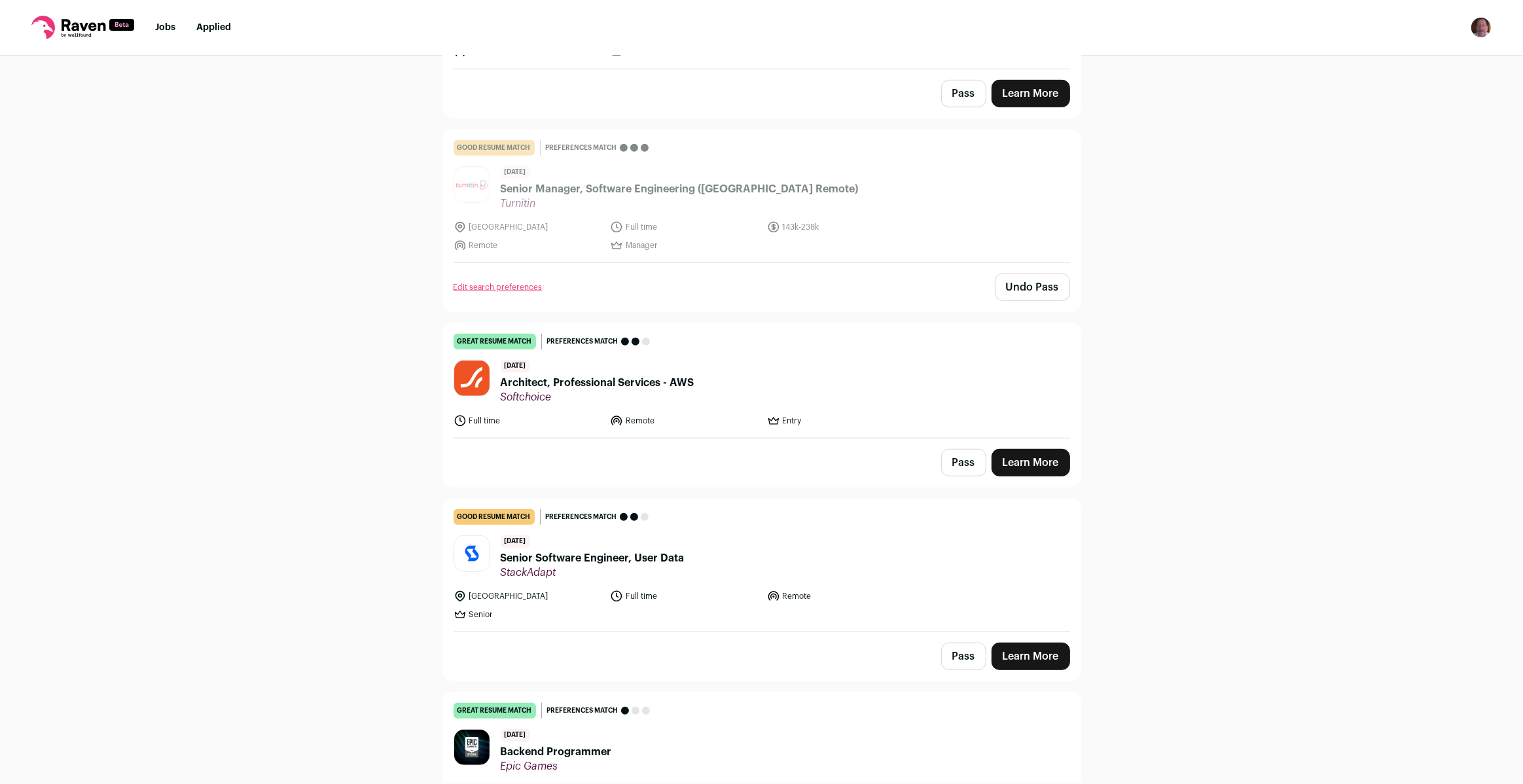
click at [821, 621] on link "good resume match You meet the must-have requirements but are missing some nice…" at bounding box center [761, 565] width 637 height 133
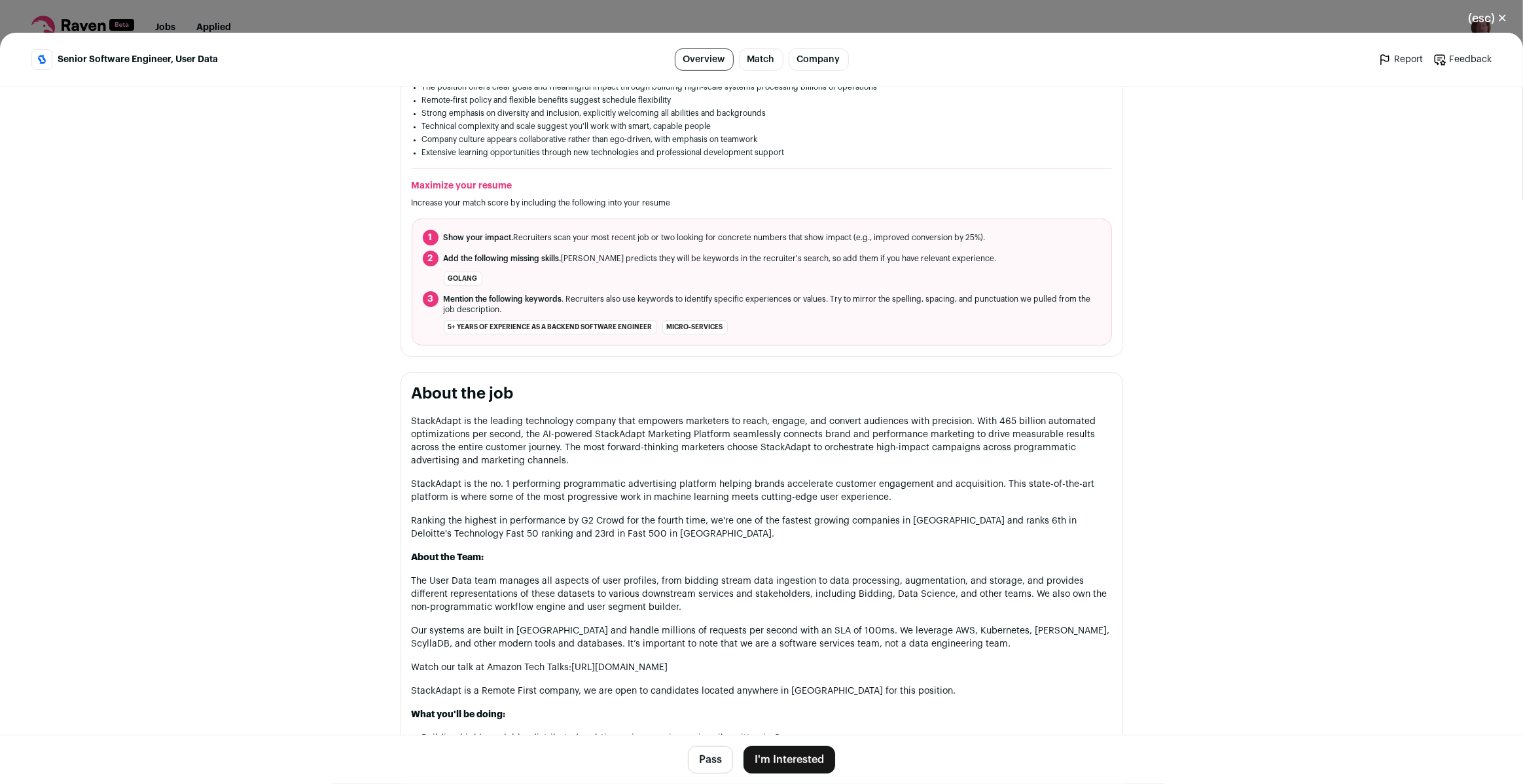
scroll to position [475, 0]
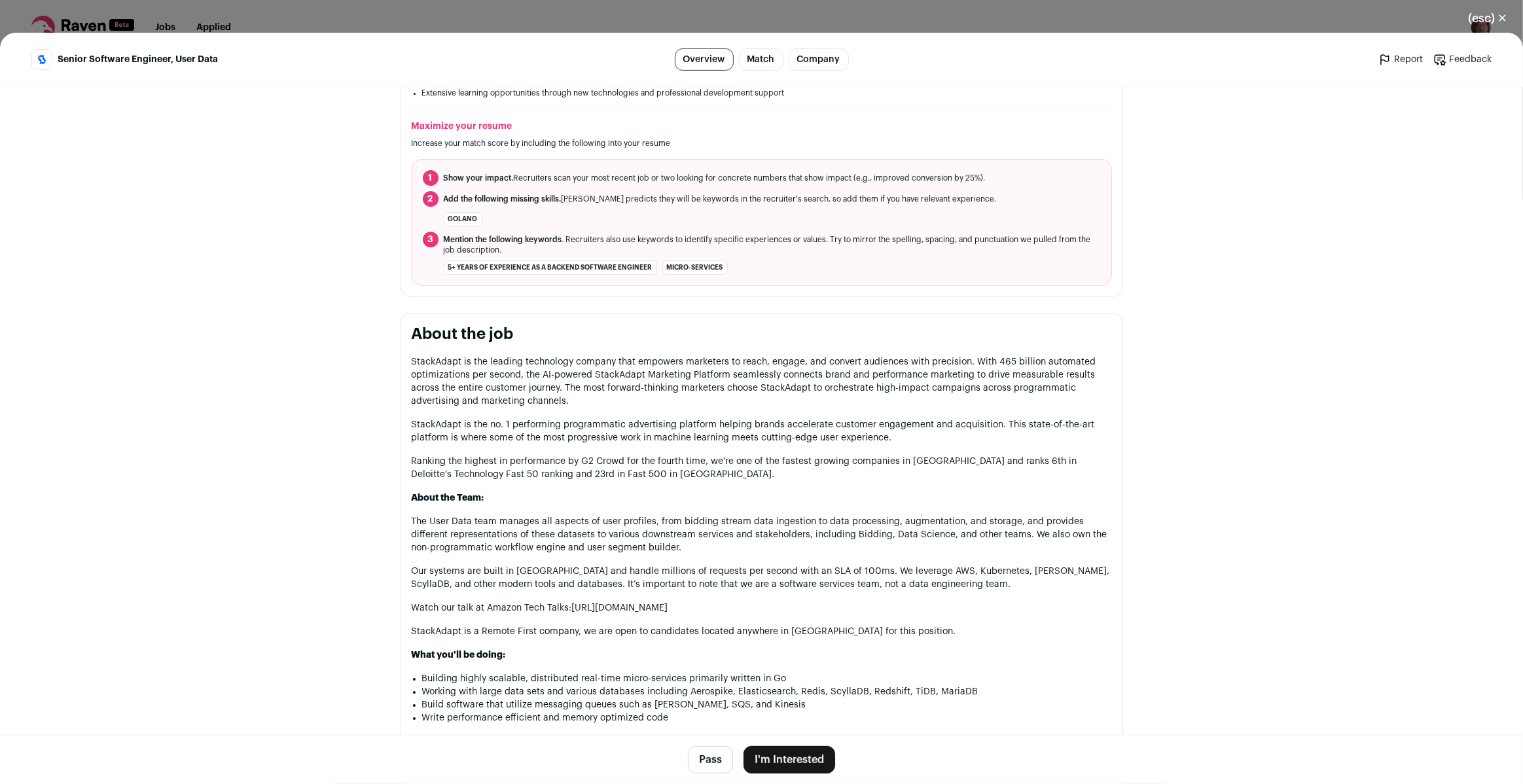
click at [706, 755] on button "Pass" at bounding box center [711, 759] width 45 height 27
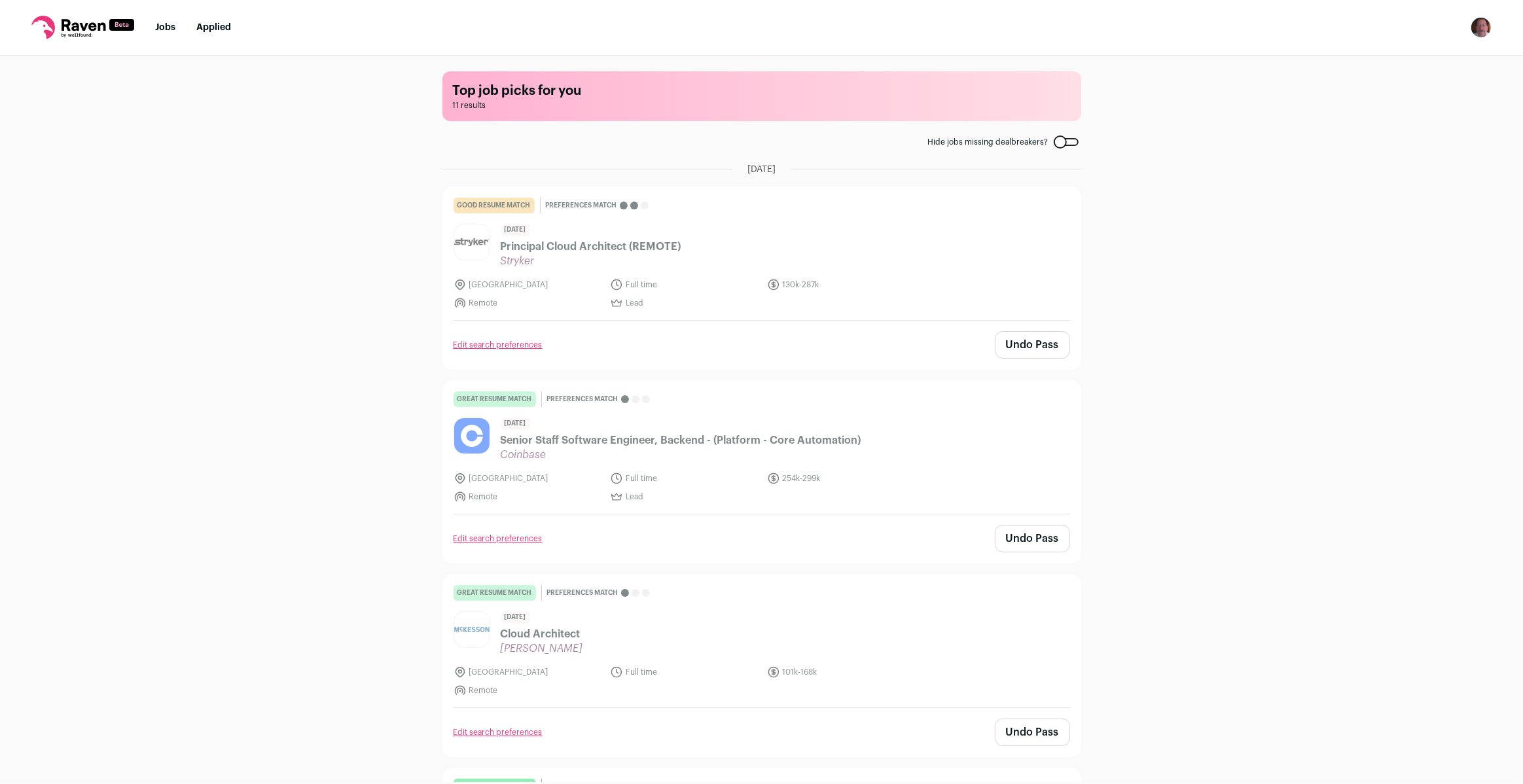
click at [162, 32] on link "Jobs" at bounding box center [166, 27] width 21 height 9
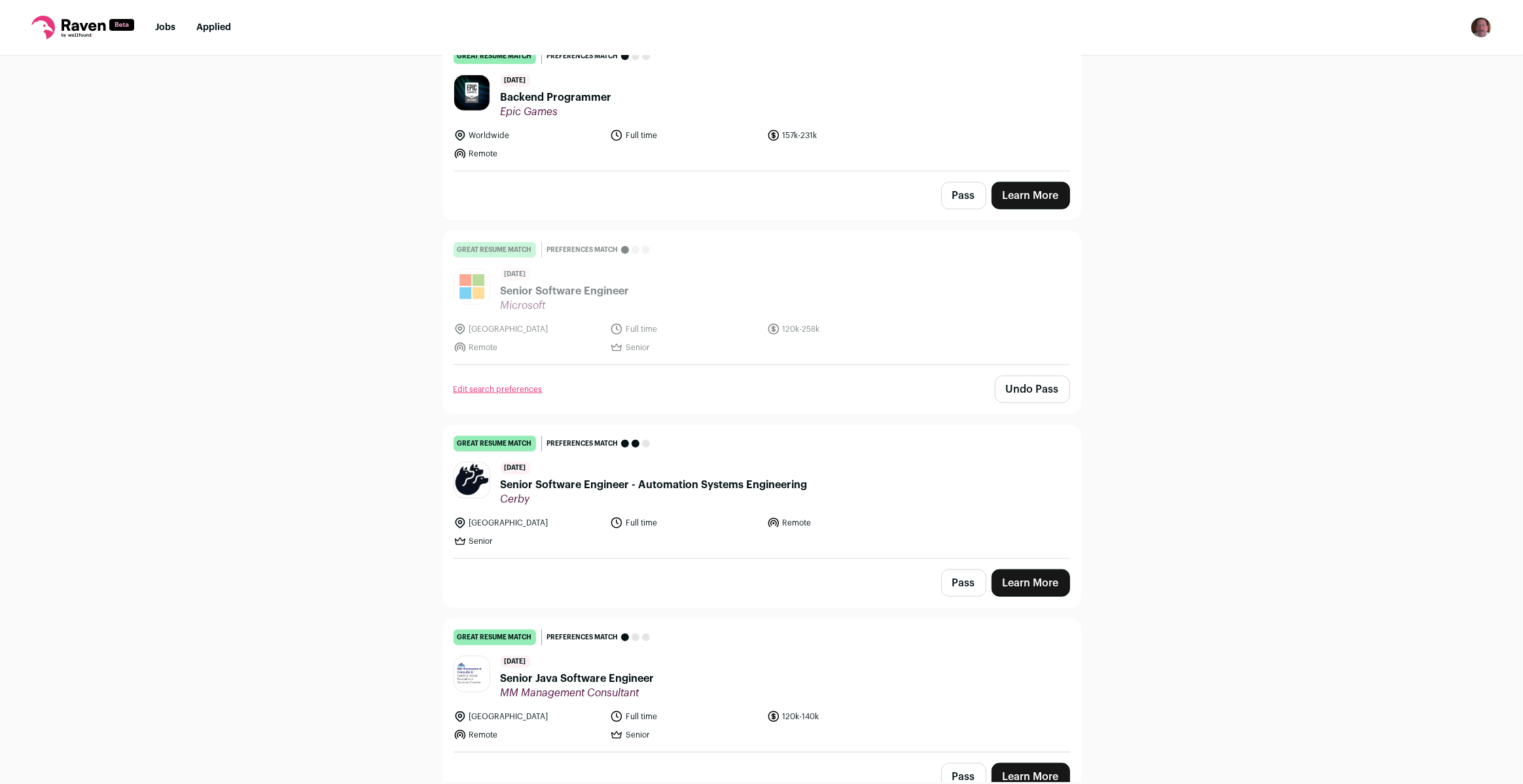
scroll to position [1493, 0]
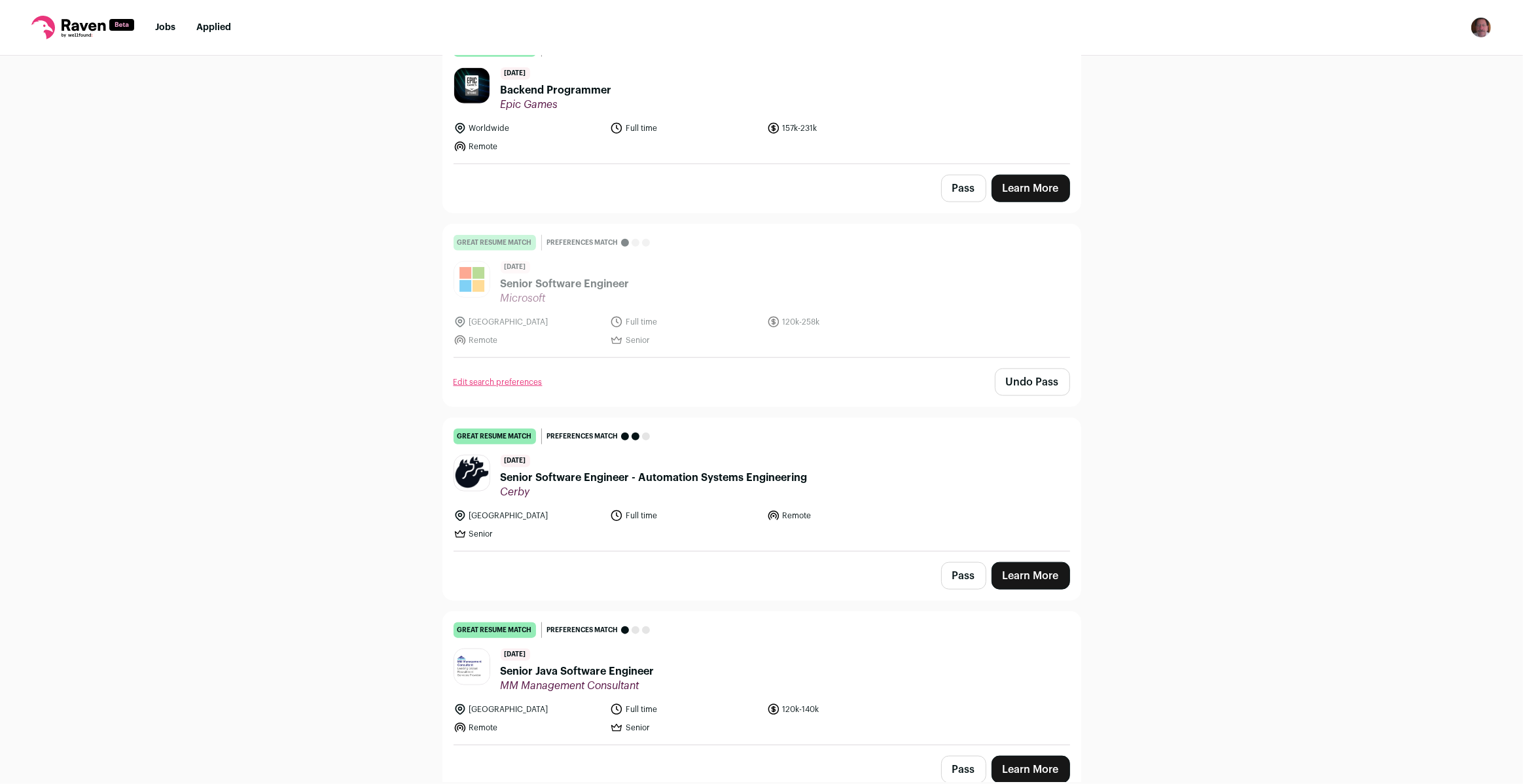
click at [964, 759] on button "Pass" at bounding box center [964, 769] width 45 height 27
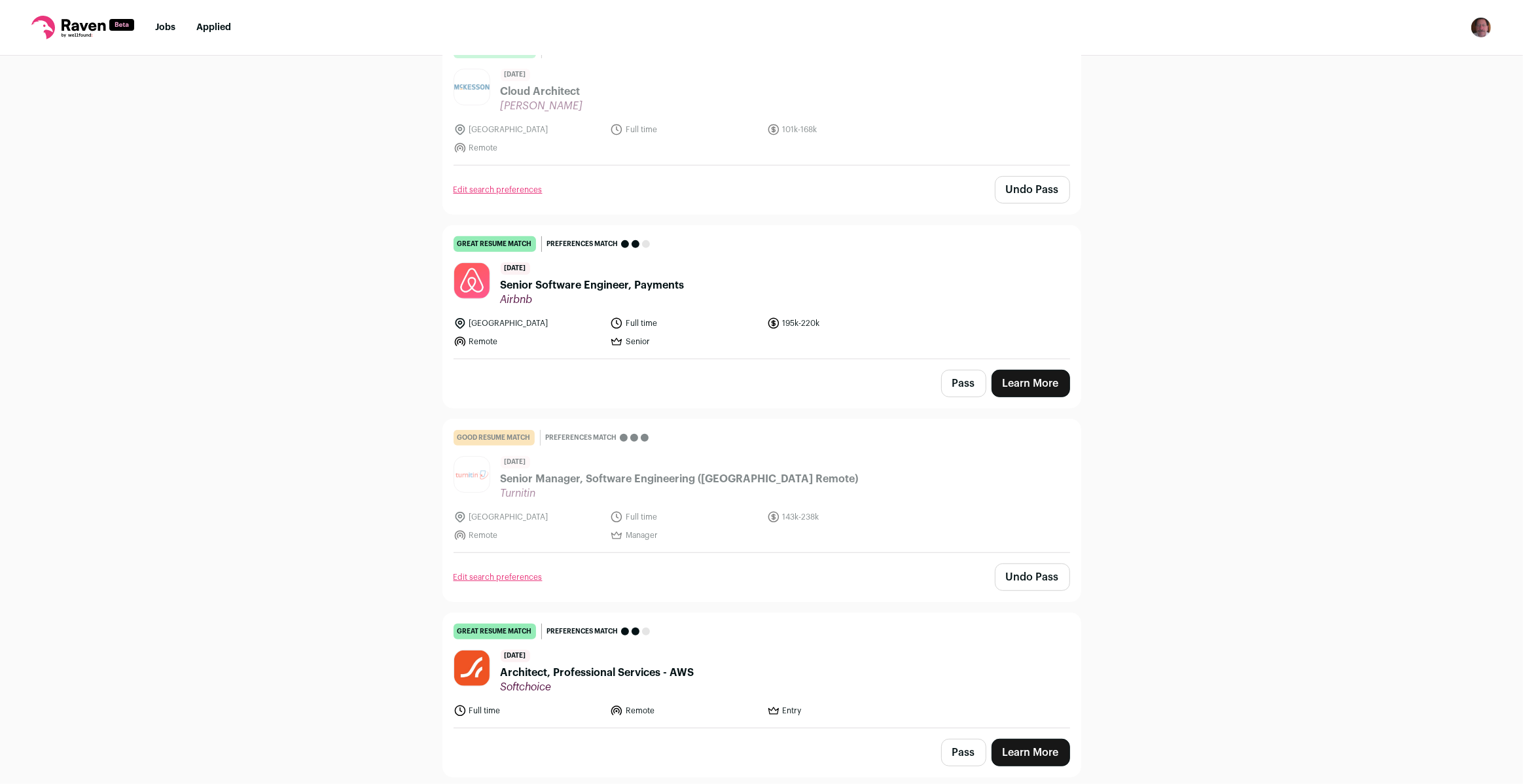
scroll to position [483, 0]
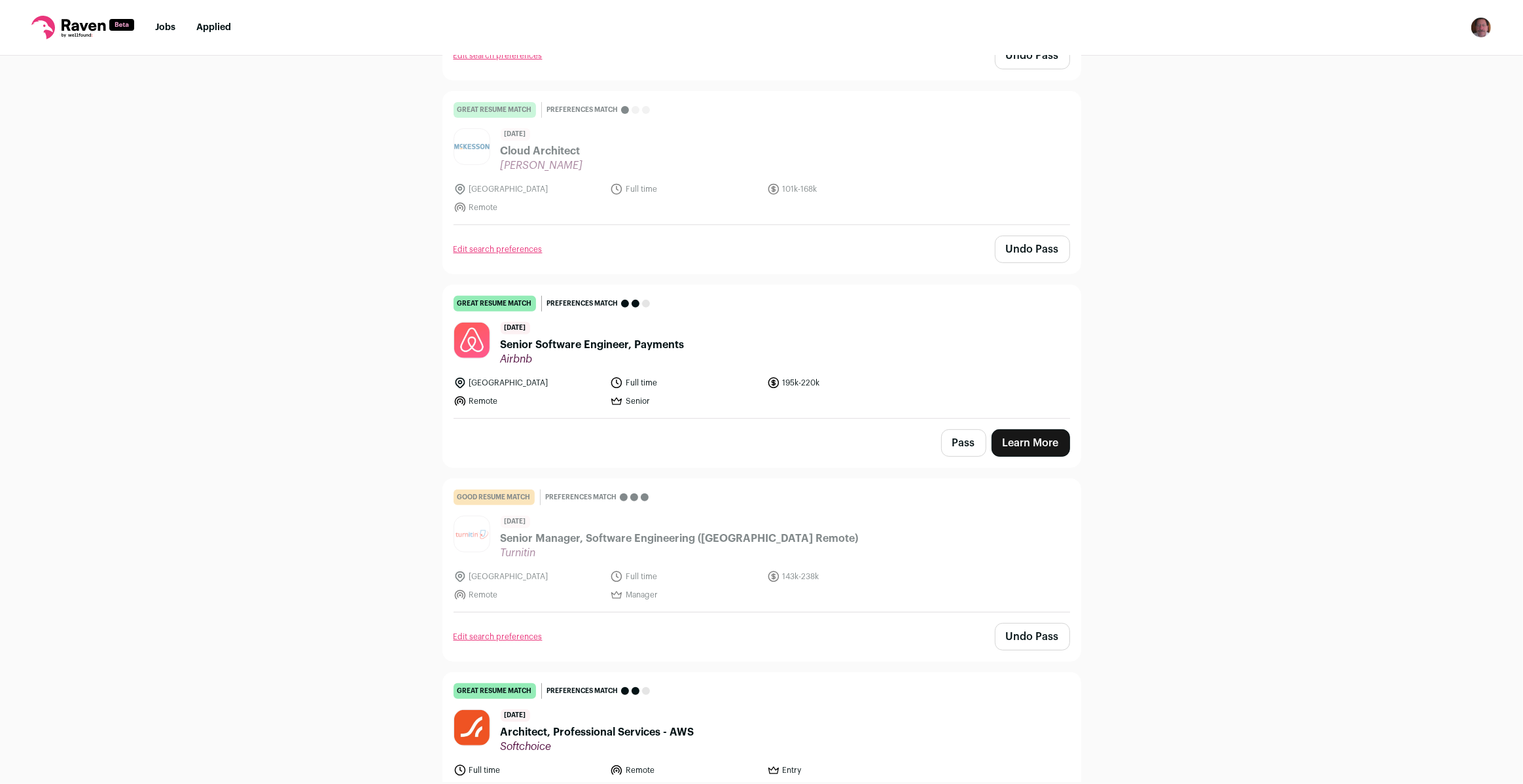
click at [576, 346] on span "Senior Software Engineer, Payments" at bounding box center [593, 344] width 184 height 16
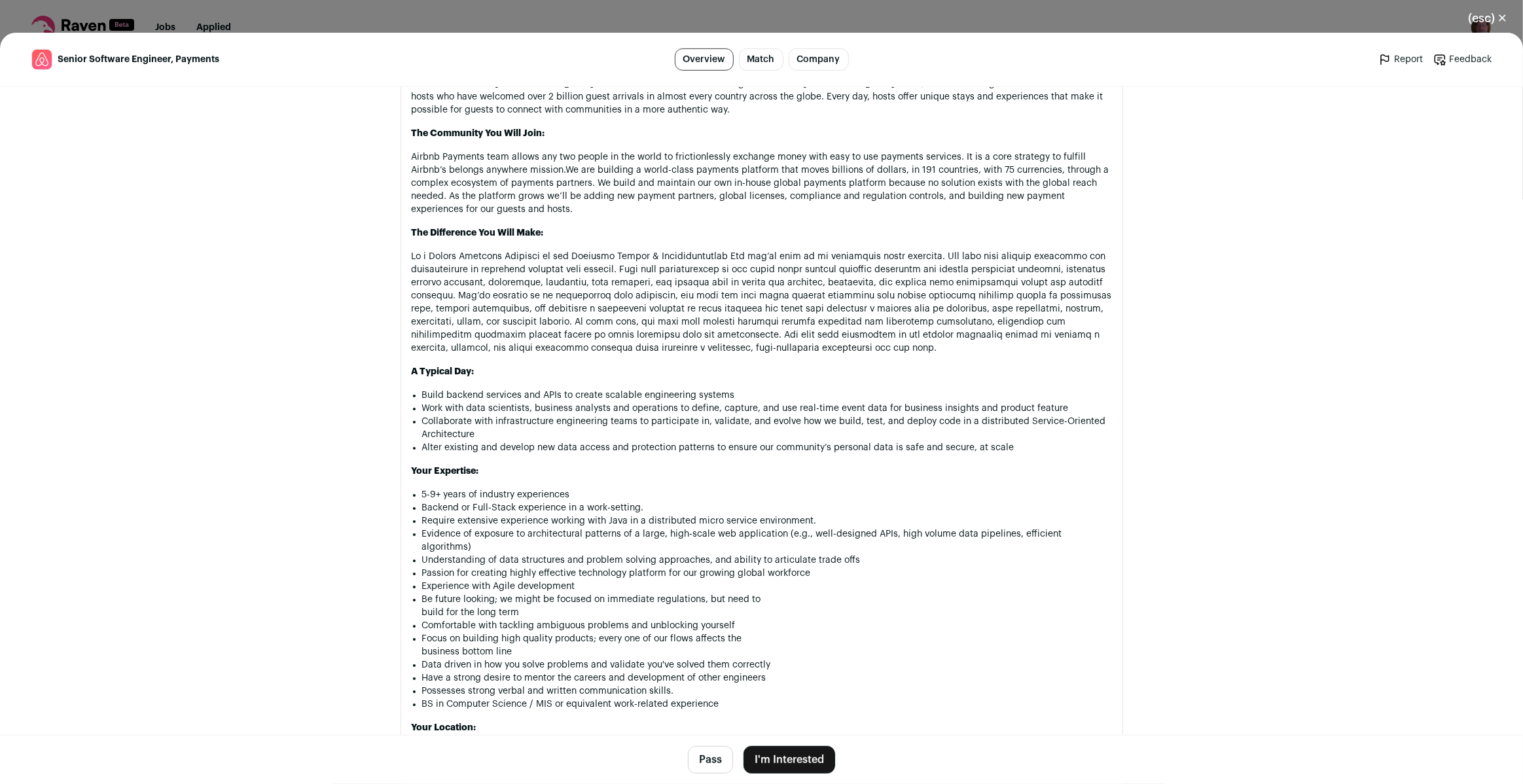
scroll to position [772, 0]
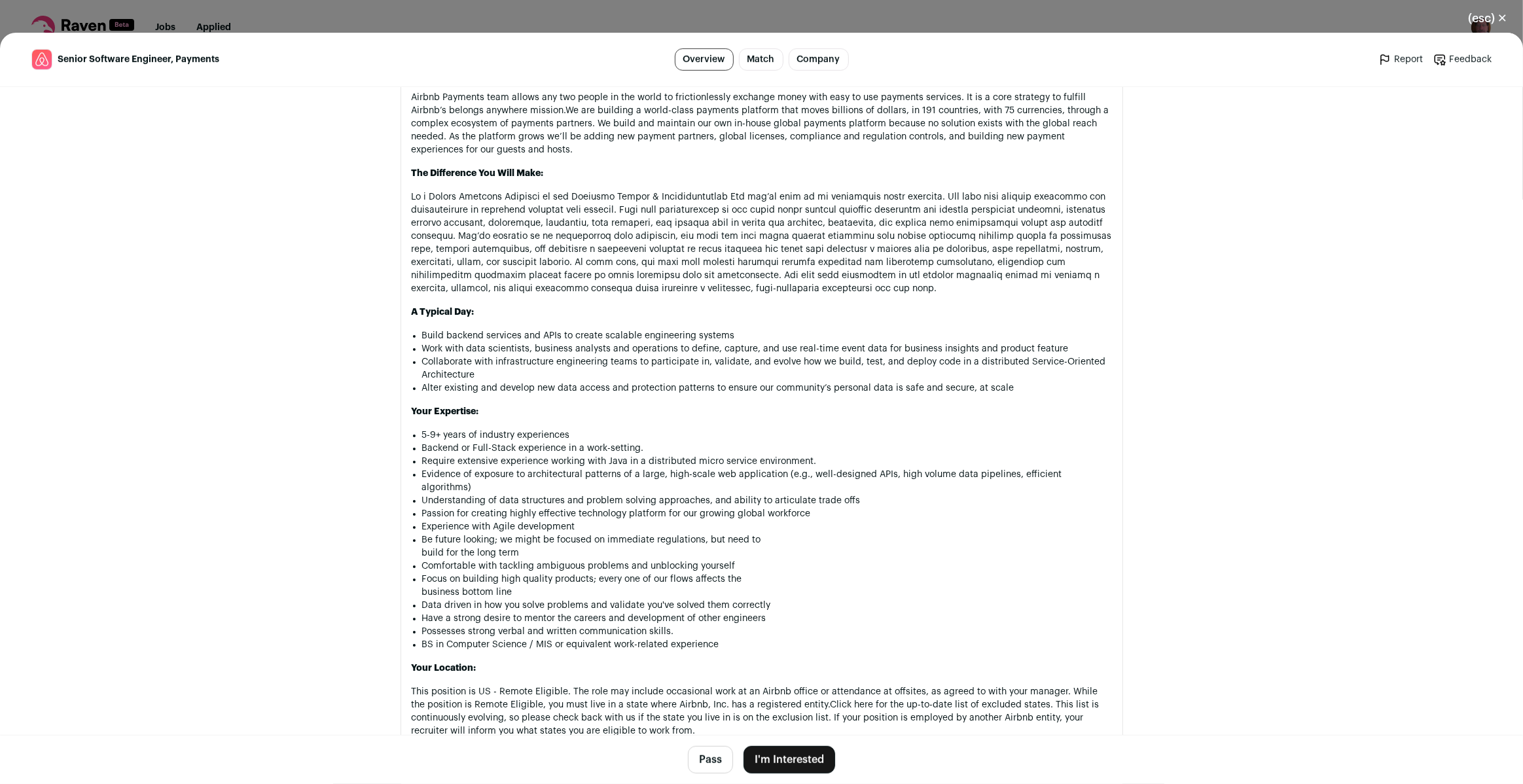
click at [1493, 16] on button "(esc) ✕" at bounding box center [1487, 18] width 71 height 29
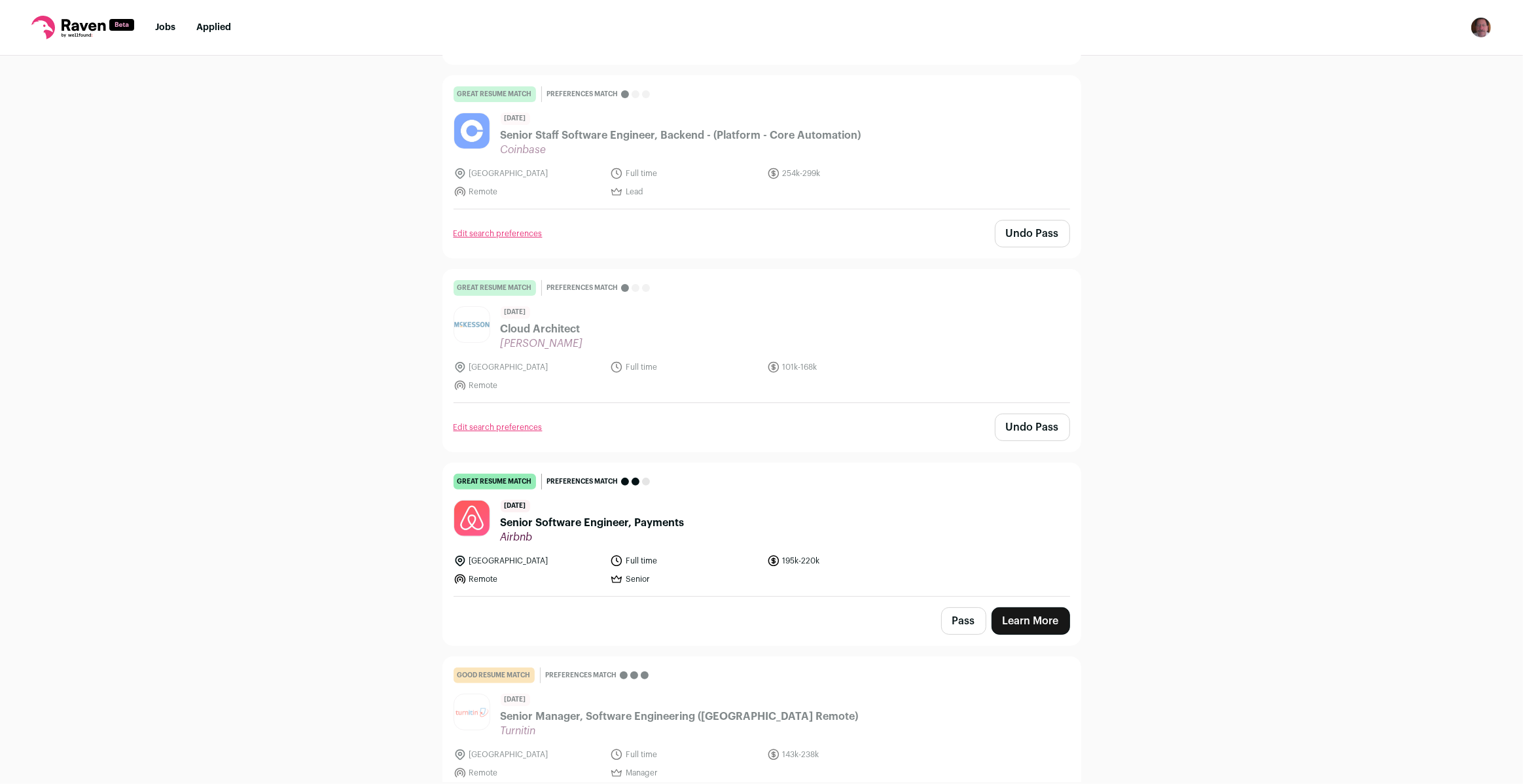
scroll to position [0, 0]
